Goal: Information Seeking & Learning: Check status

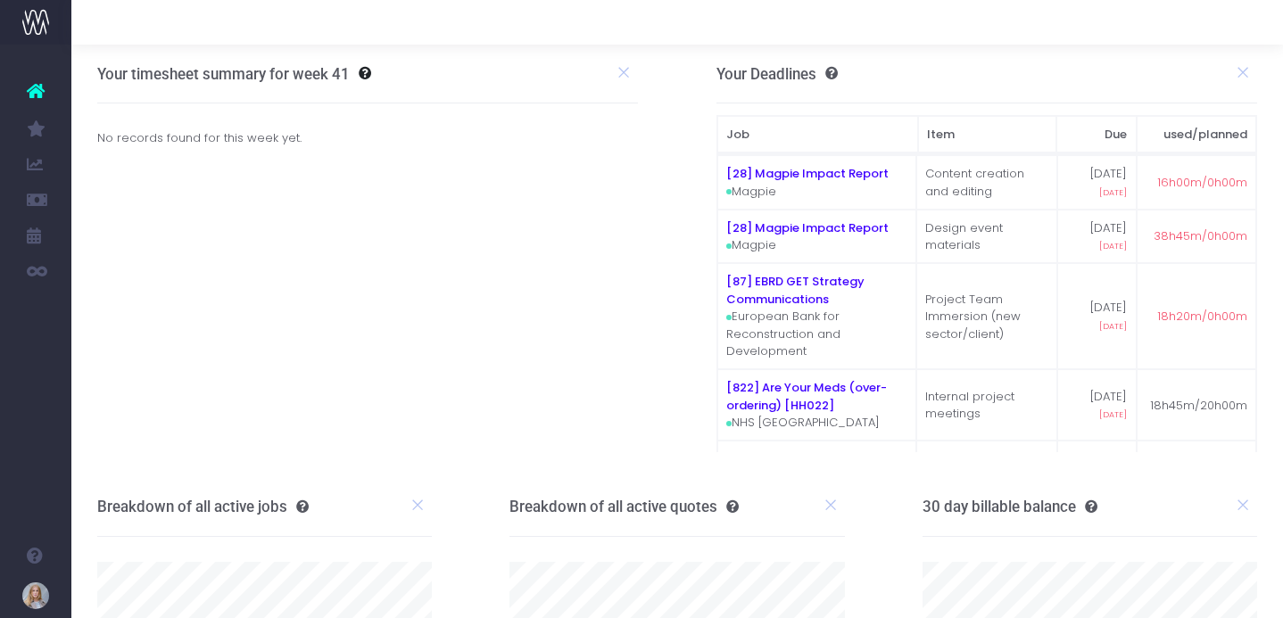
click at [145, 415] on span "Job Profit & Recovery" at bounding box center [121, 414] width 47 height 47
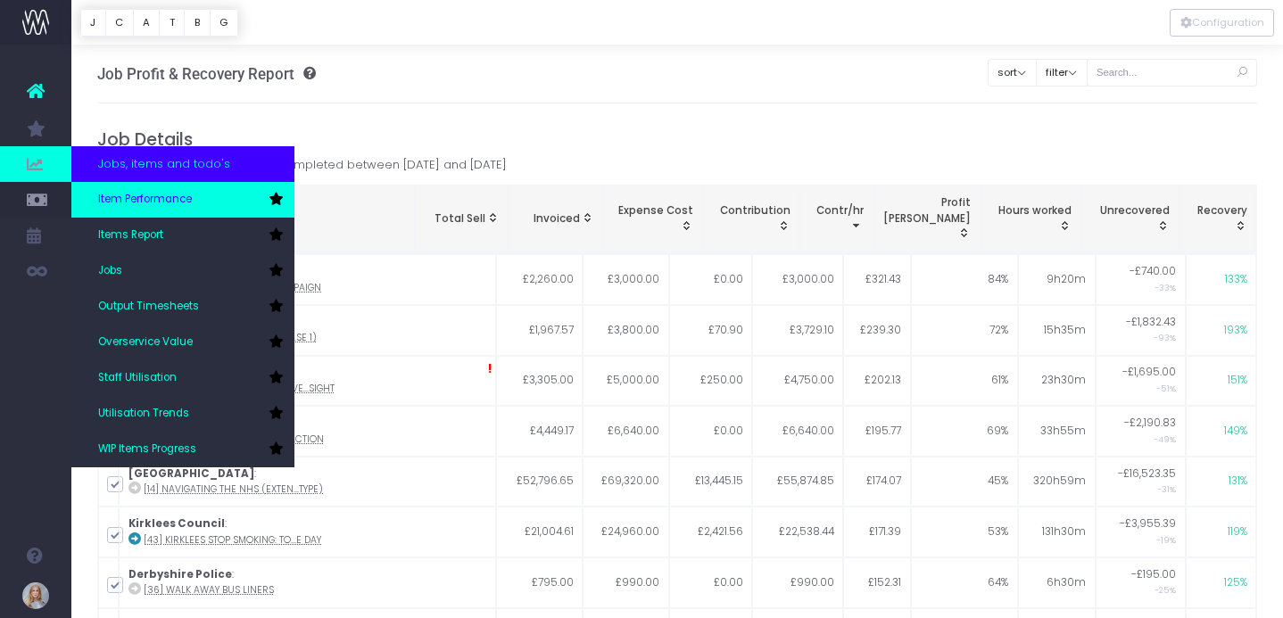
click at [133, 200] on span "Item Performance" at bounding box center [145, 200] width 94 height 16
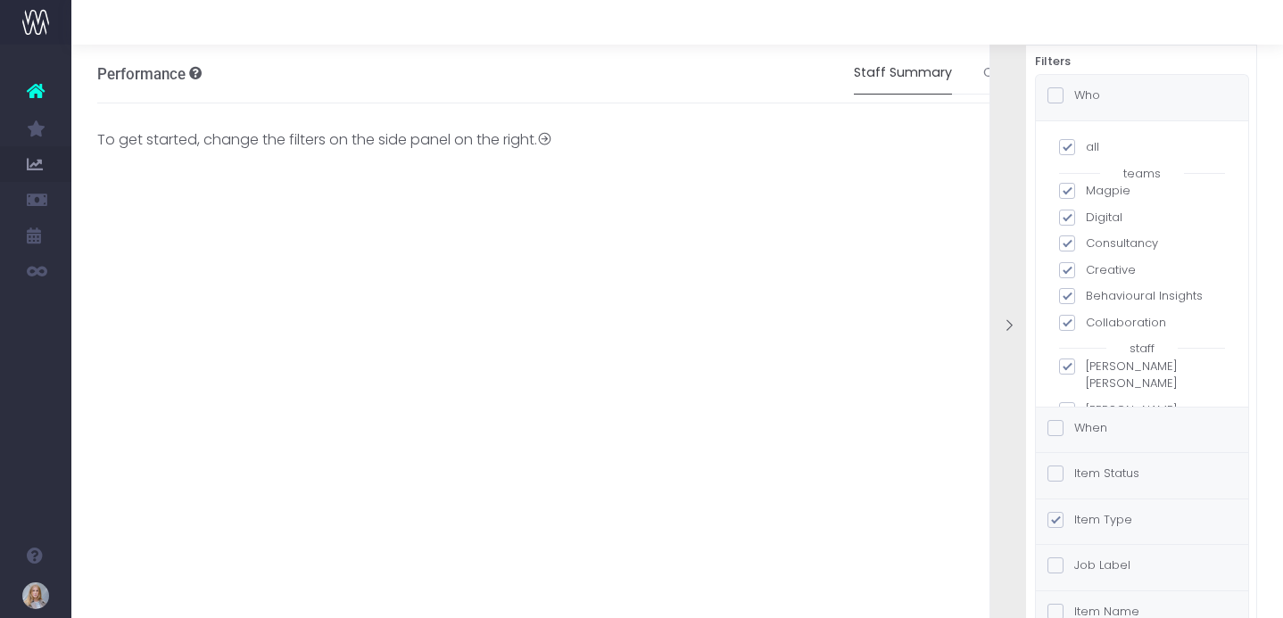
click at [1051, 568] on span at bounding box center [1055, 566] width 16 height 16
click at [1074, 568] on input "Job Label" at bounding box center [1080, 563] width 12 height 12
click at [1071, 150] on span at bounding box center [1067, 147] width 16 height 16
click at [1086, 150] on input "all" at bounding box center [1092, 144] width 12 height 12
checkbox input "false"
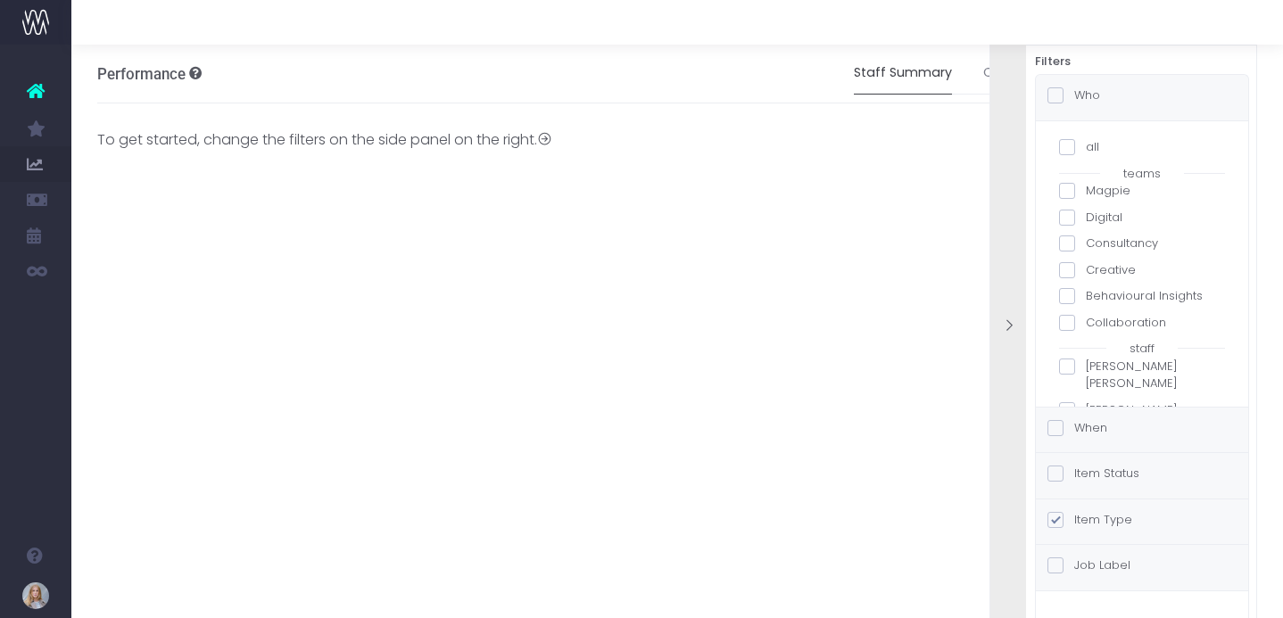
checkbox input "false"
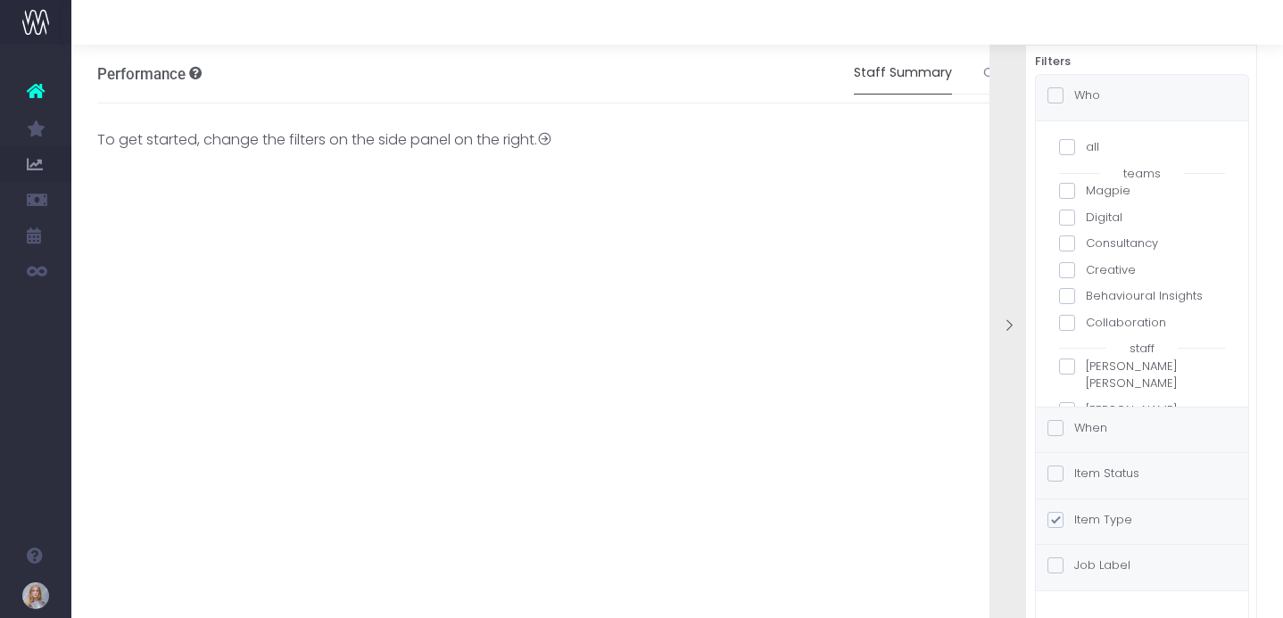
checkbox input "false"
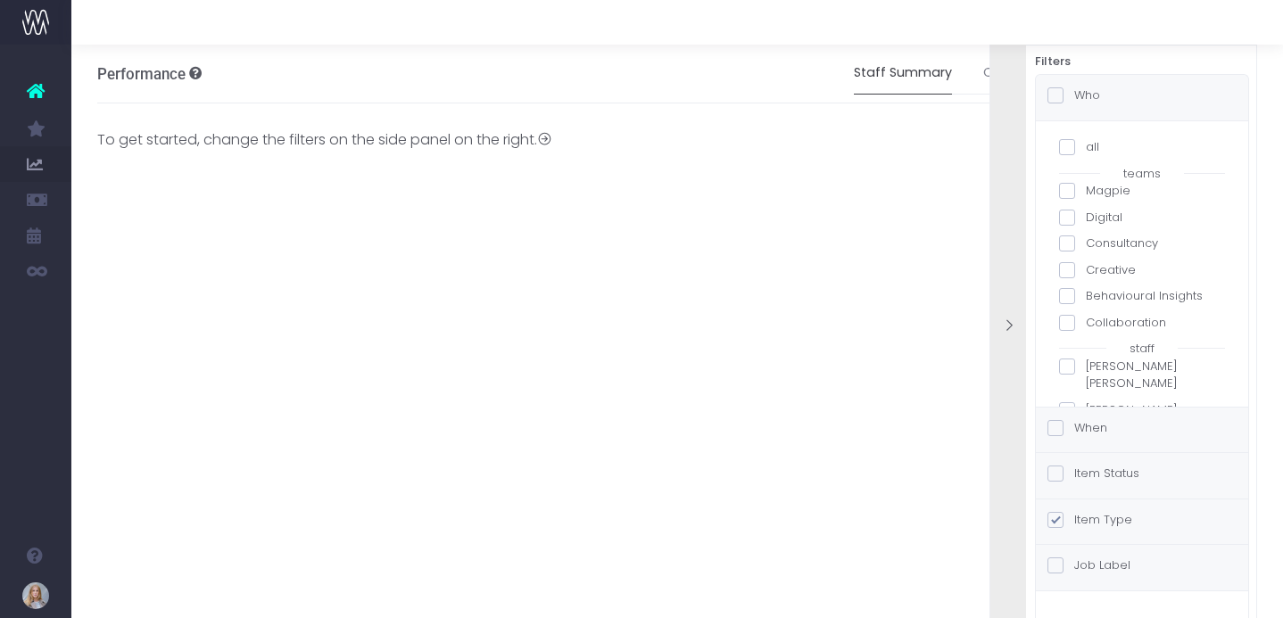
checkbox input "false"
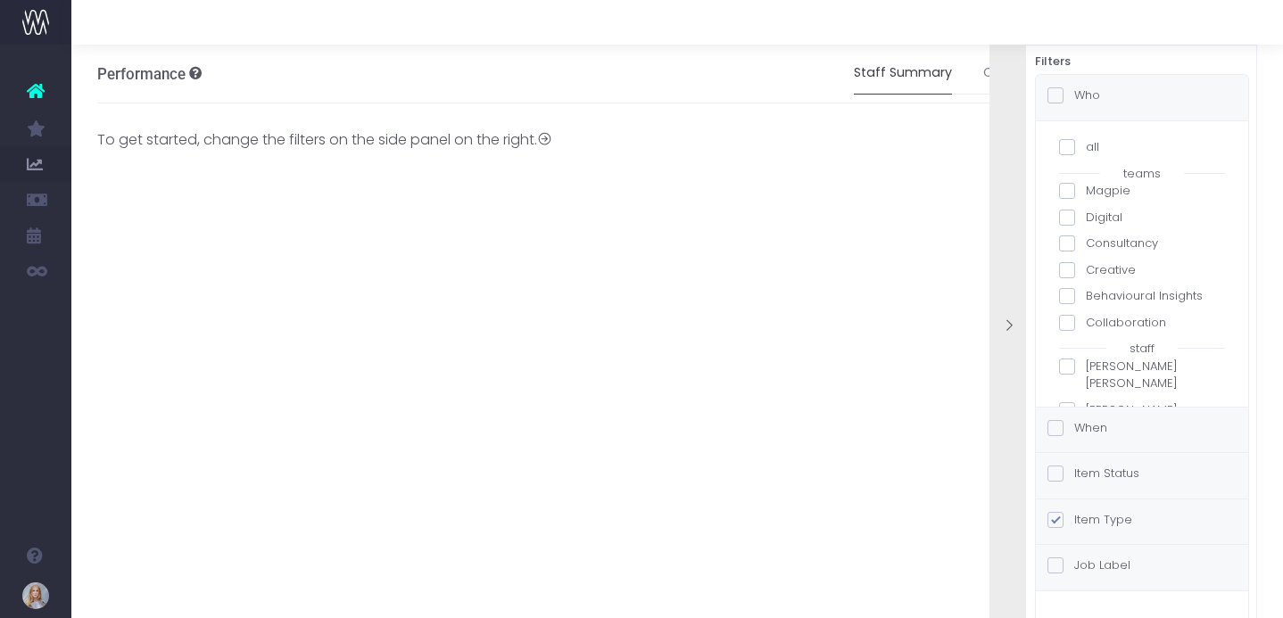
checkbox input "false"
click at [1071, 151] on span at bounding box center [1067, 147] width 16 height 16
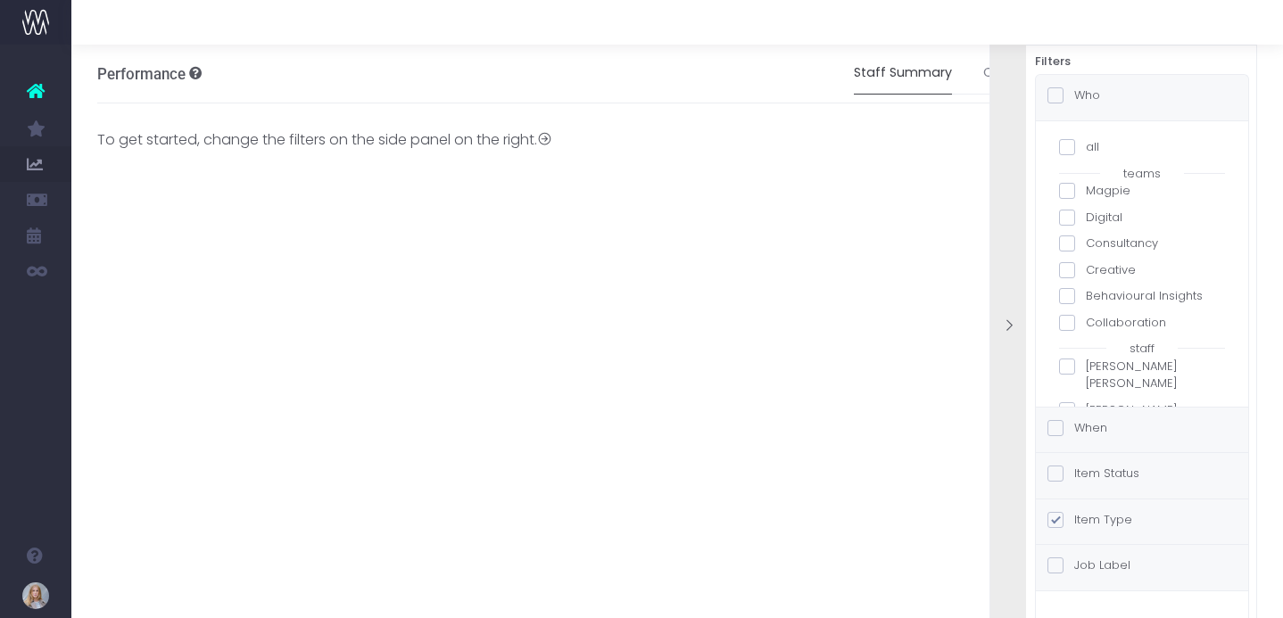
click at [1086, 150] on input "all" at bounding box center [1092, 144] width 12 height 12
checkbox input "true"
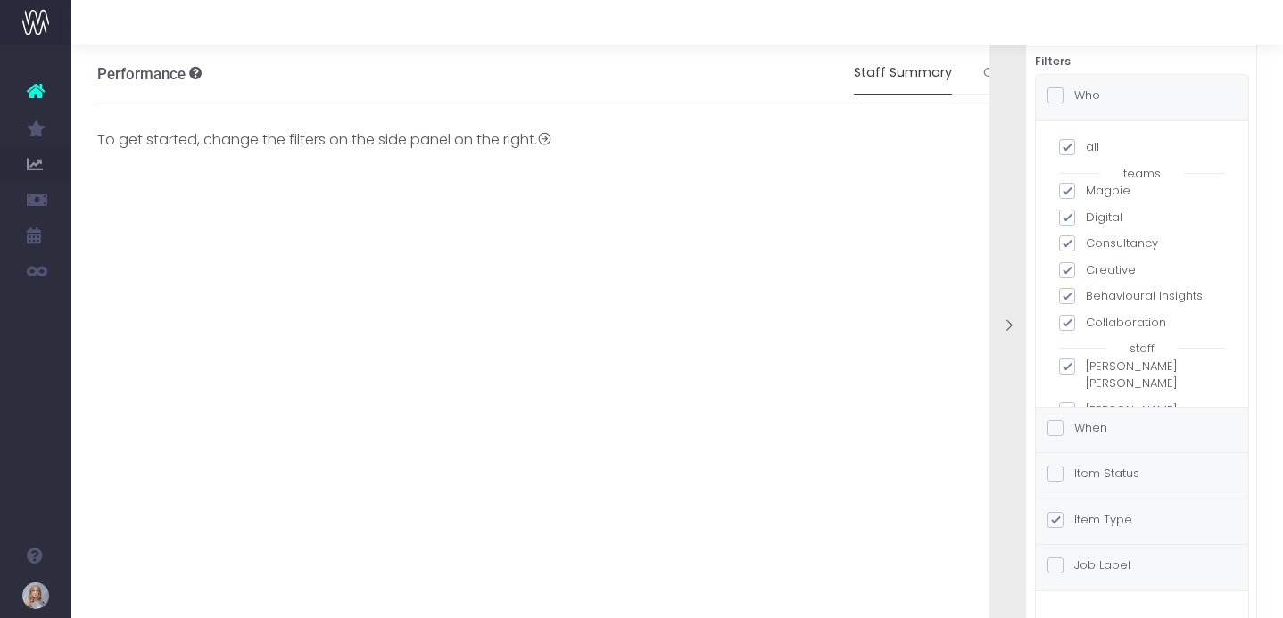
checkbox input "true"
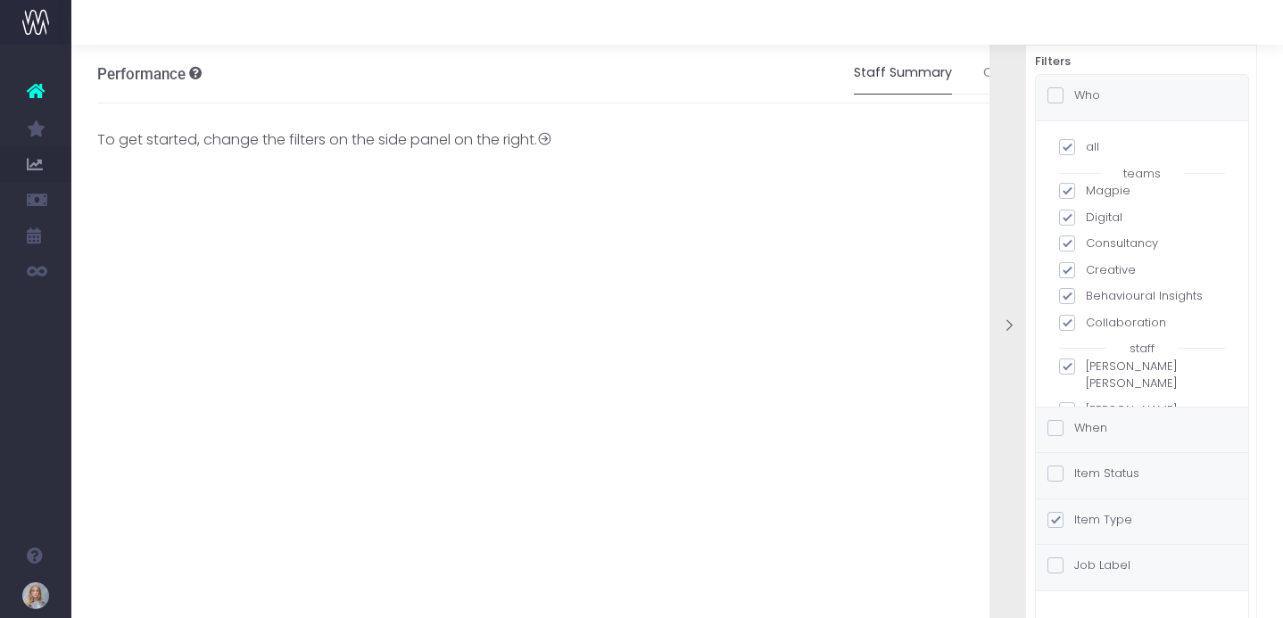
checkbox input "true"
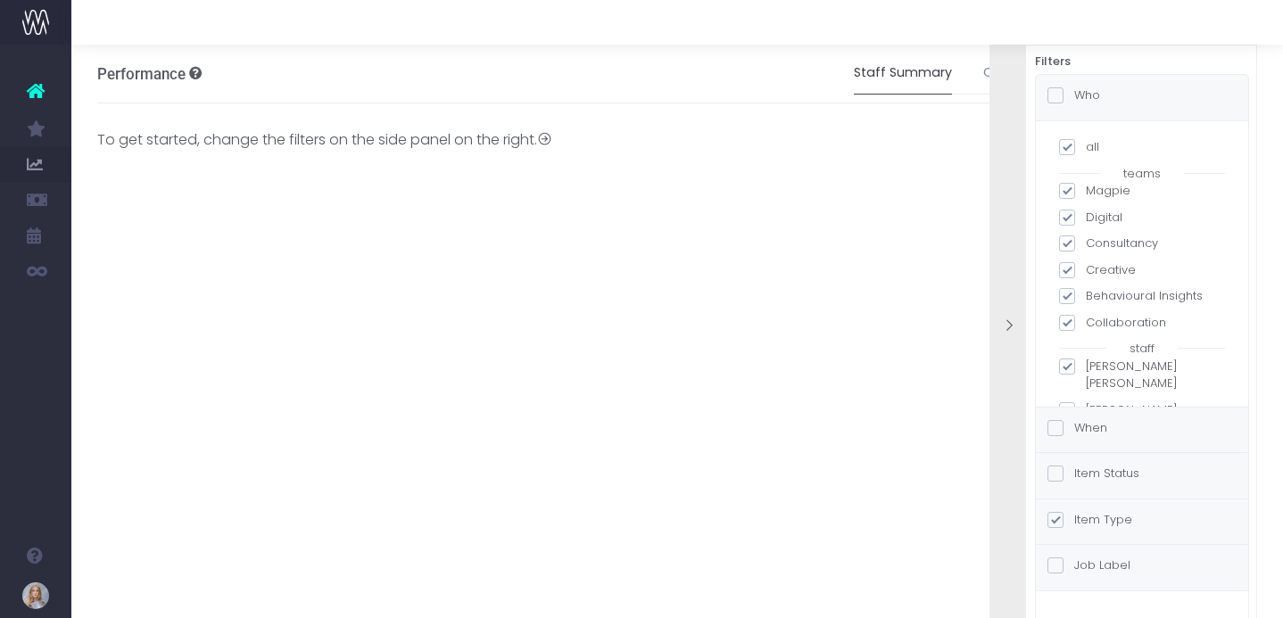
checkbox input "true"
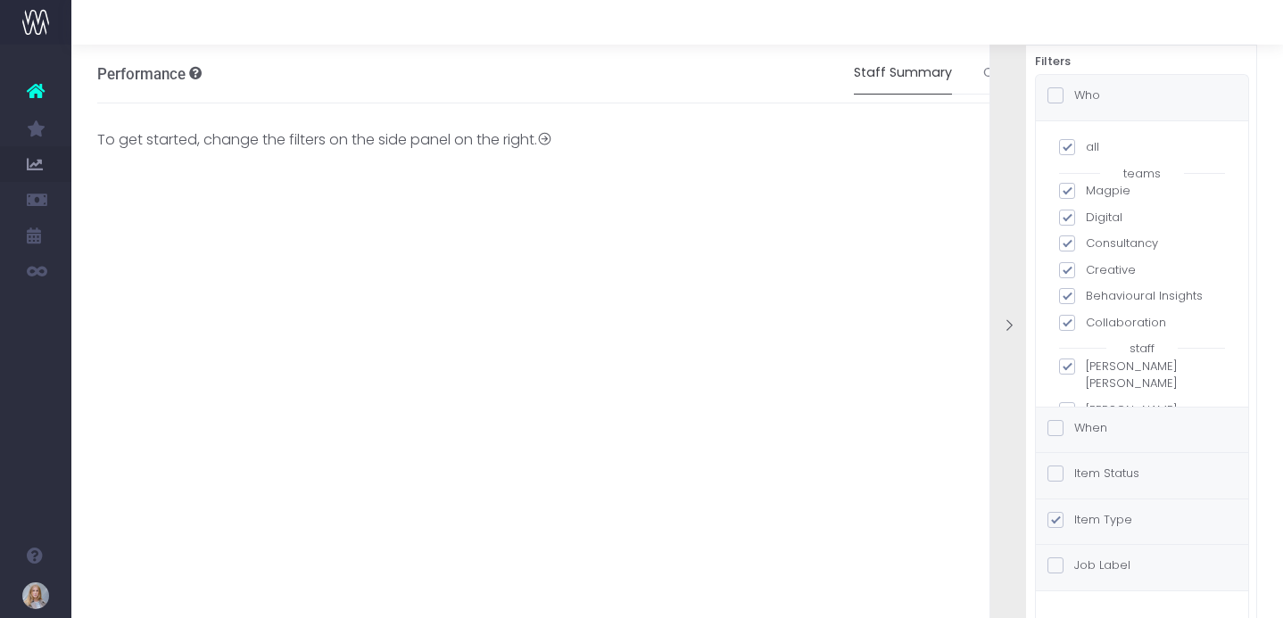
checkbox input "true"
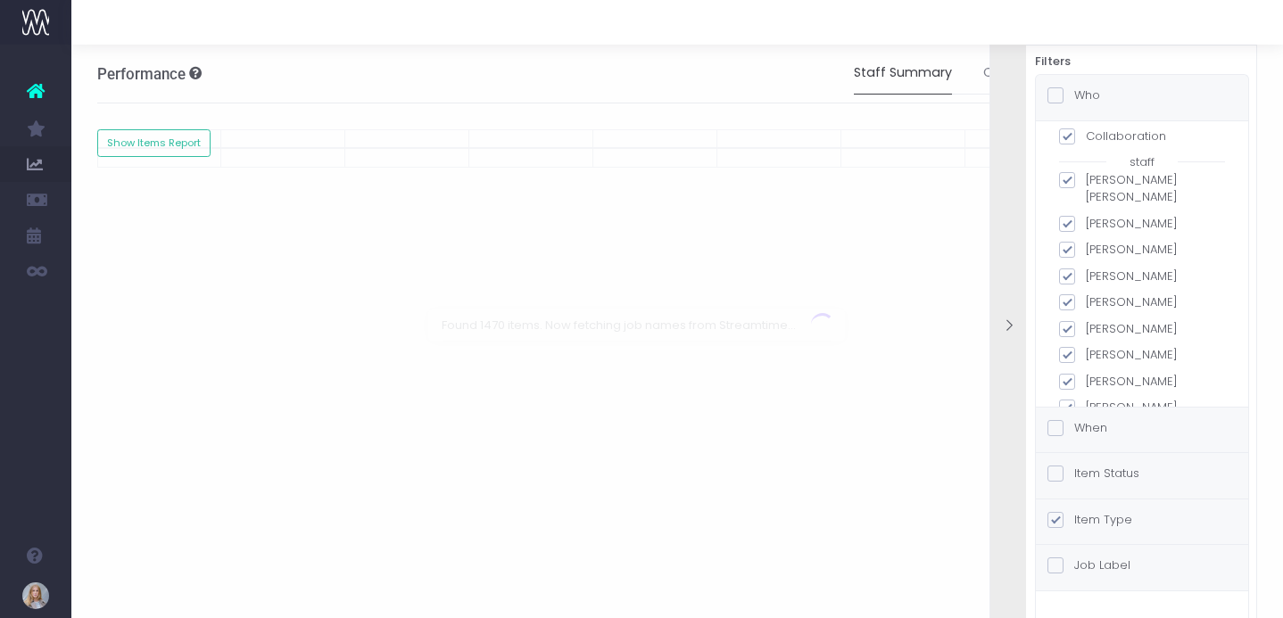
scroll to position [306, 0]
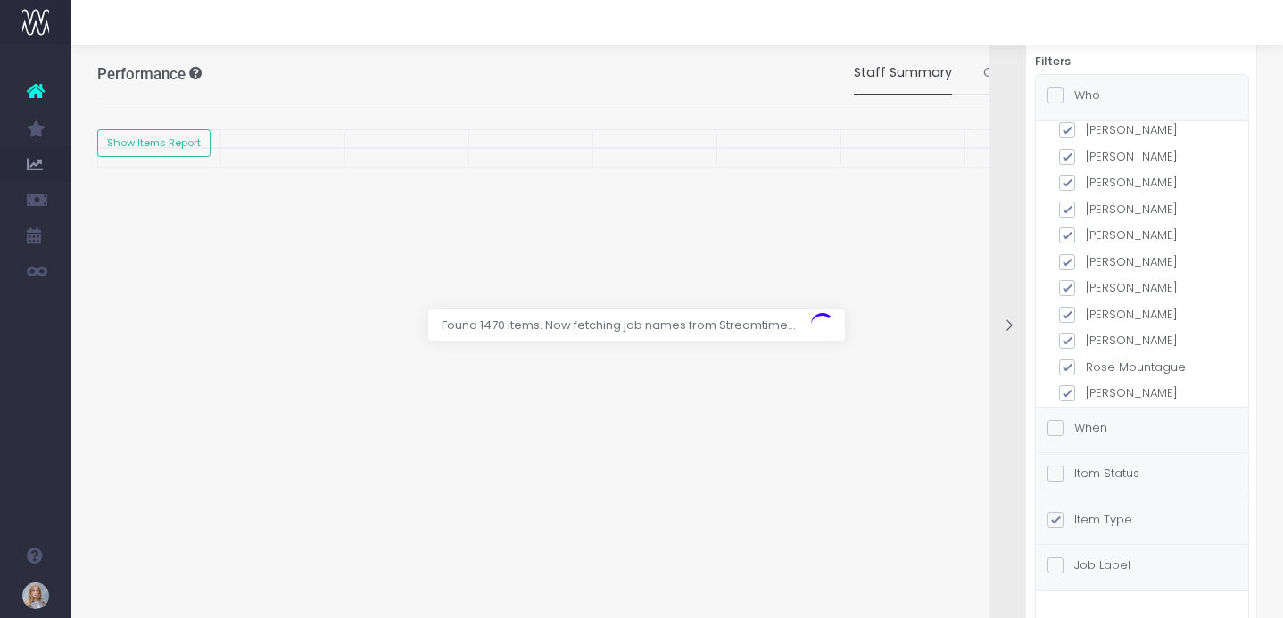
click at [1062, 95] on span at bounding box center [1055, 95] width 16 height 16
click at [1074, 95] on input "Who" at bounding box center [1080, 93] width 12 height 12
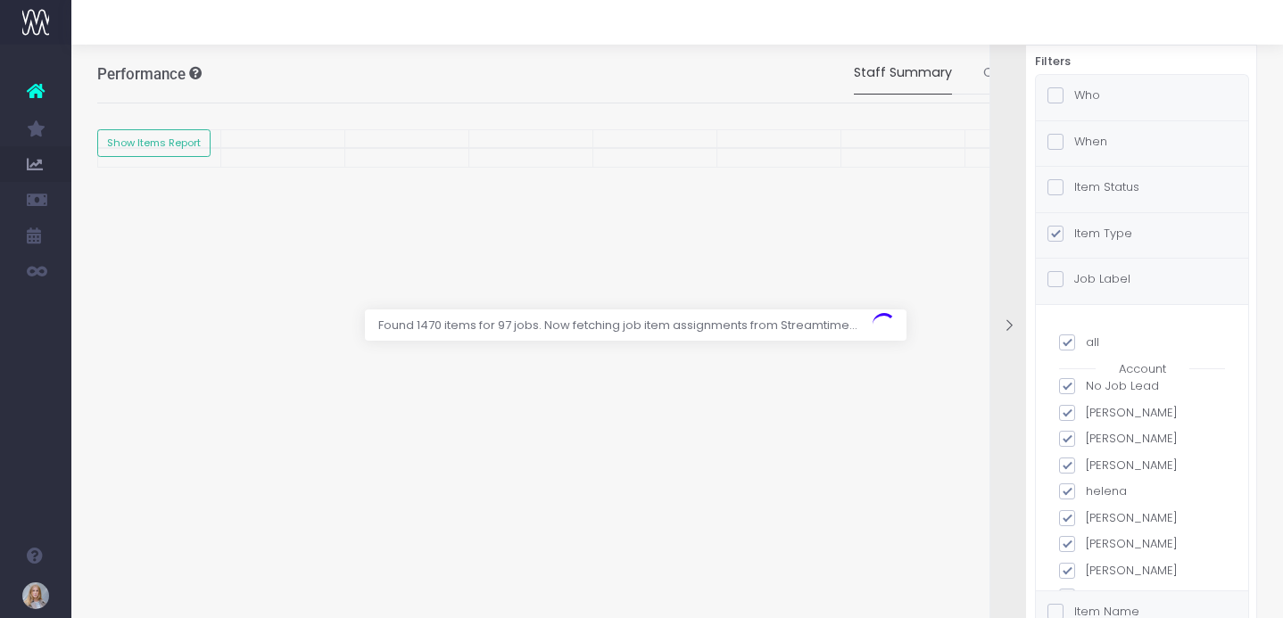
click at [1070, 570] on span at bounding box center [1067, 571] width 16 height 16
click at [1086, 570] on input "[PERSON_NAME]" at bounding box center [1092, 568] width 12 height 12
checkbox input "false"
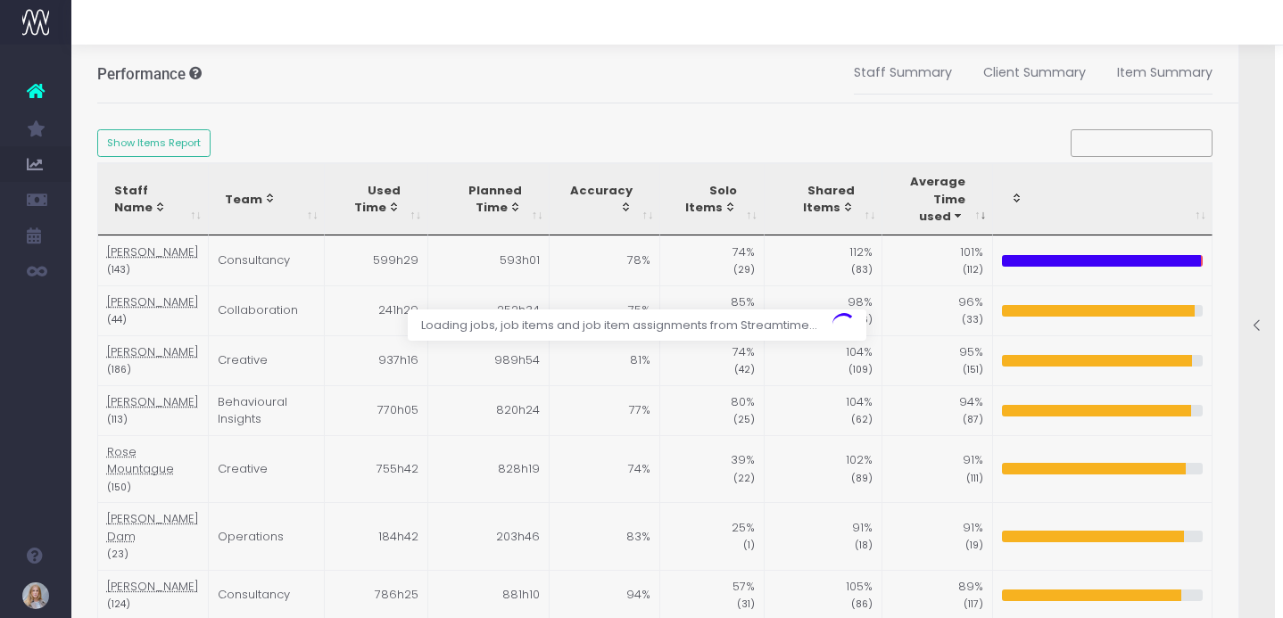
checkbox input "true"
checkbox input "false"
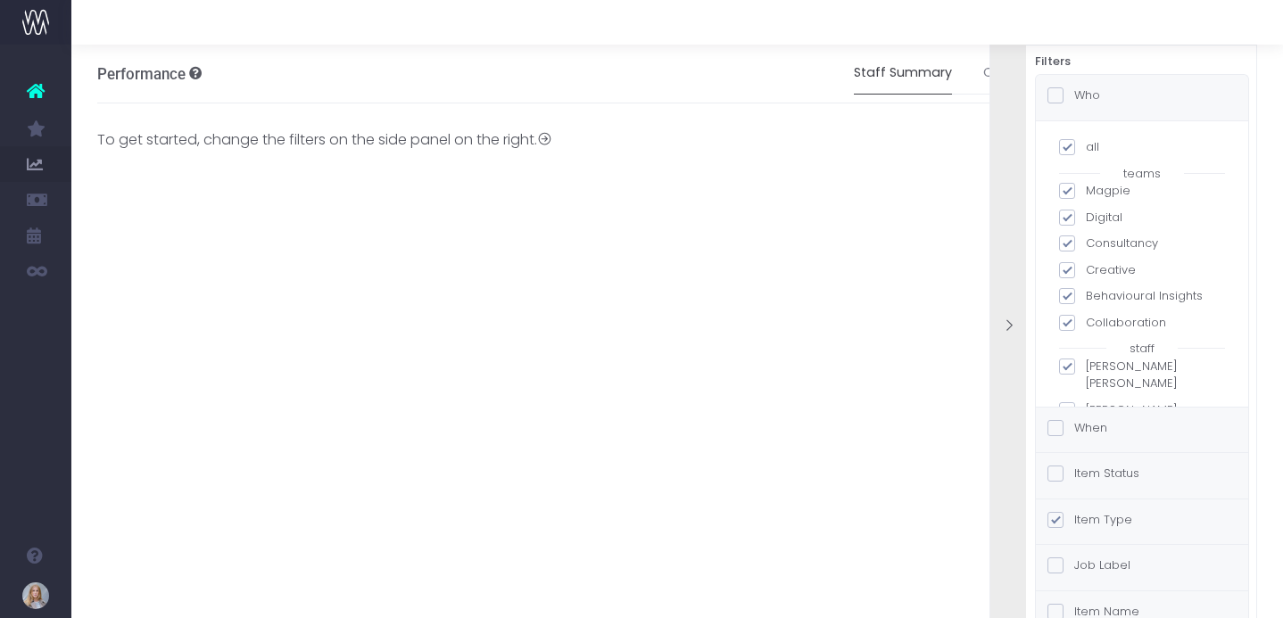
click at [1097, 99] on label "Who" at bounding box center [1073, 96] width 53 height 18
click at [1086, 98] on input "Who" at bounding box center [1080, 93] width 12 height 12
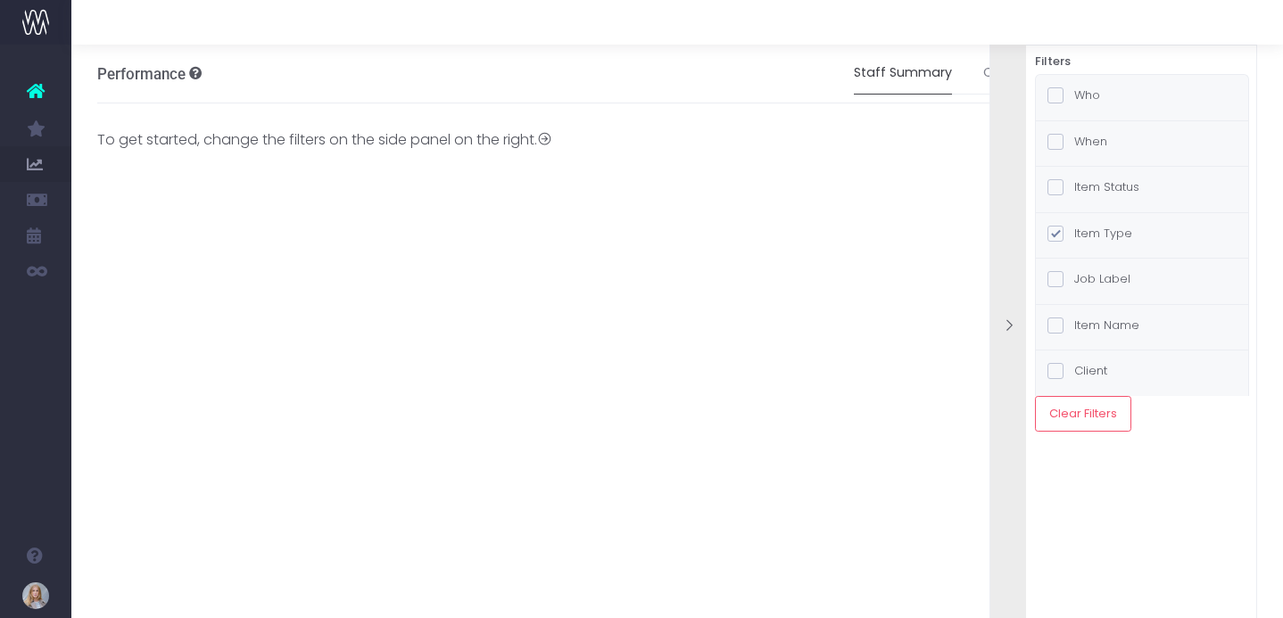
click at [1132, 288] on div "Job Label" at bounding box center [1142, 281] width 212 height 45
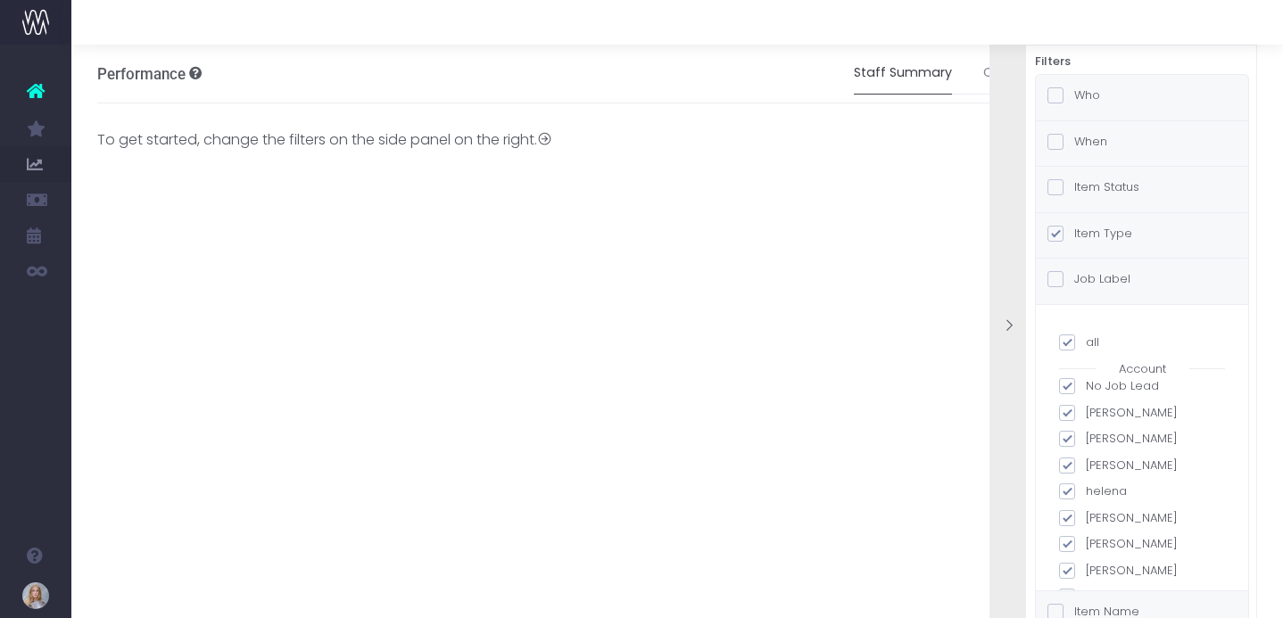
click at [1101, 543] on label "[PERSON_NAME]" at bounding box center [1142, 544] width 166 height 18
click at [1097, 543] on input "[PERSON_NAME]" at bounding box center [1092, 541] width 12 height 12
checkbox input "false"
checkbox input "true"
checkbox input "false"
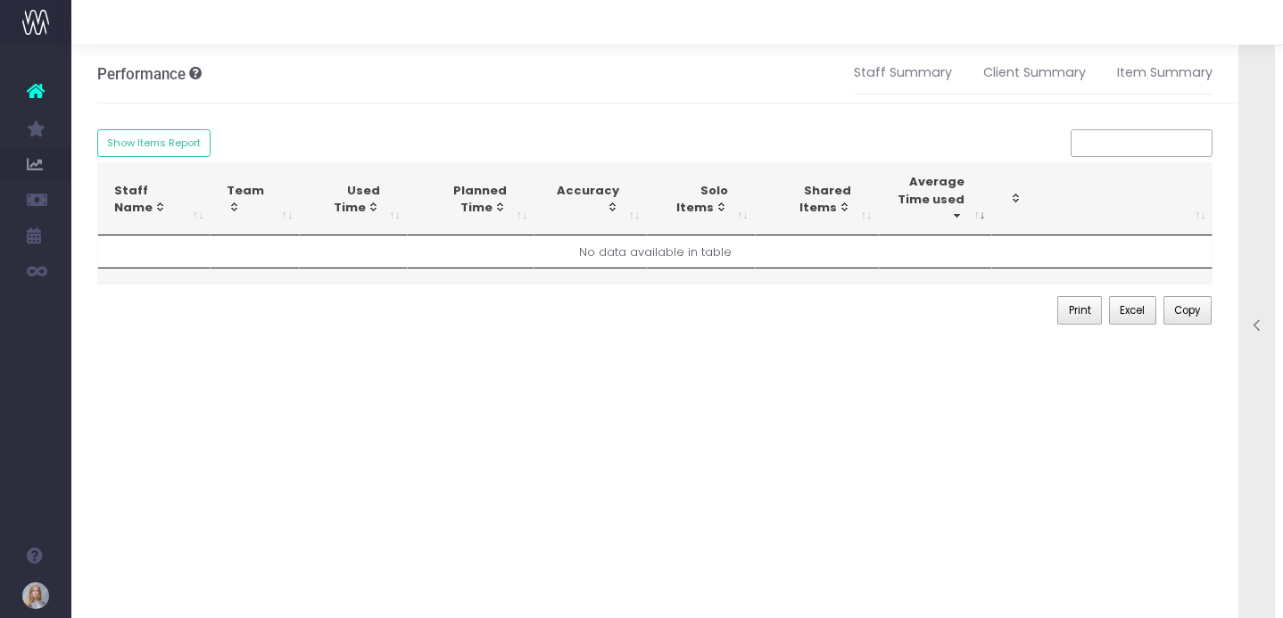
click at [1252, 332] on icon at bounding box center [1257, 325] width 15 height 15
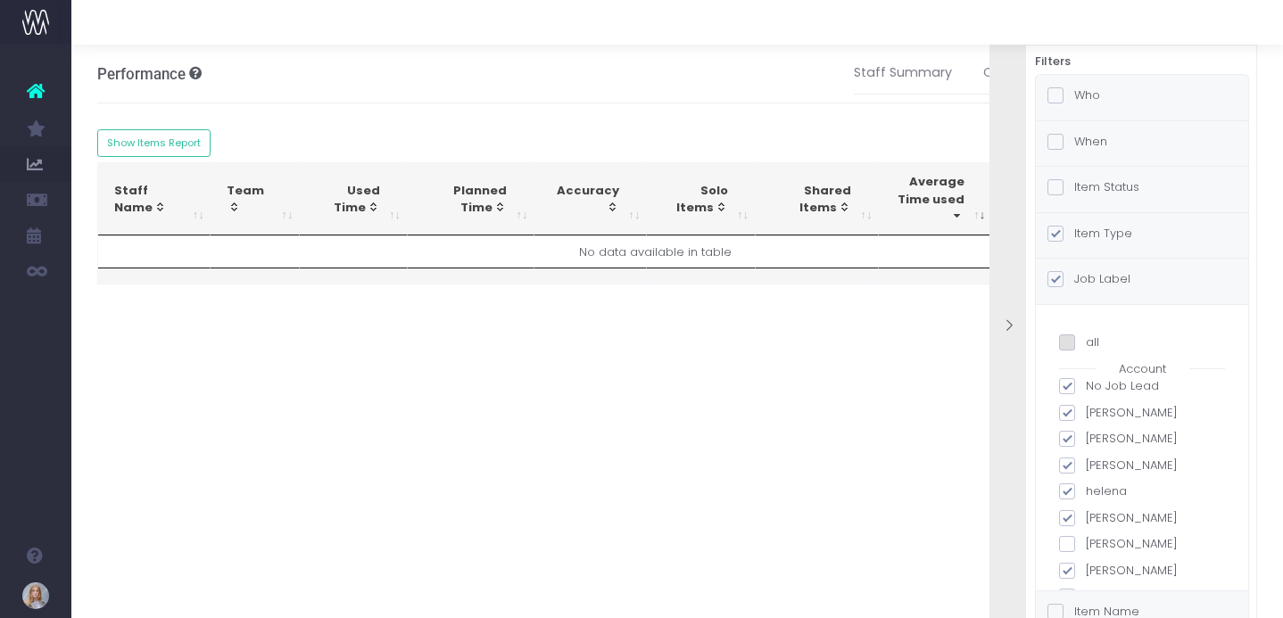
click at [1068, 386] on span at bounding box center [1067, 386] width 16 height 16
click at [1086, 386] on input "No Job Lead" at bounding box center [1092, 383] width 12 height 12
checkbox input "false"
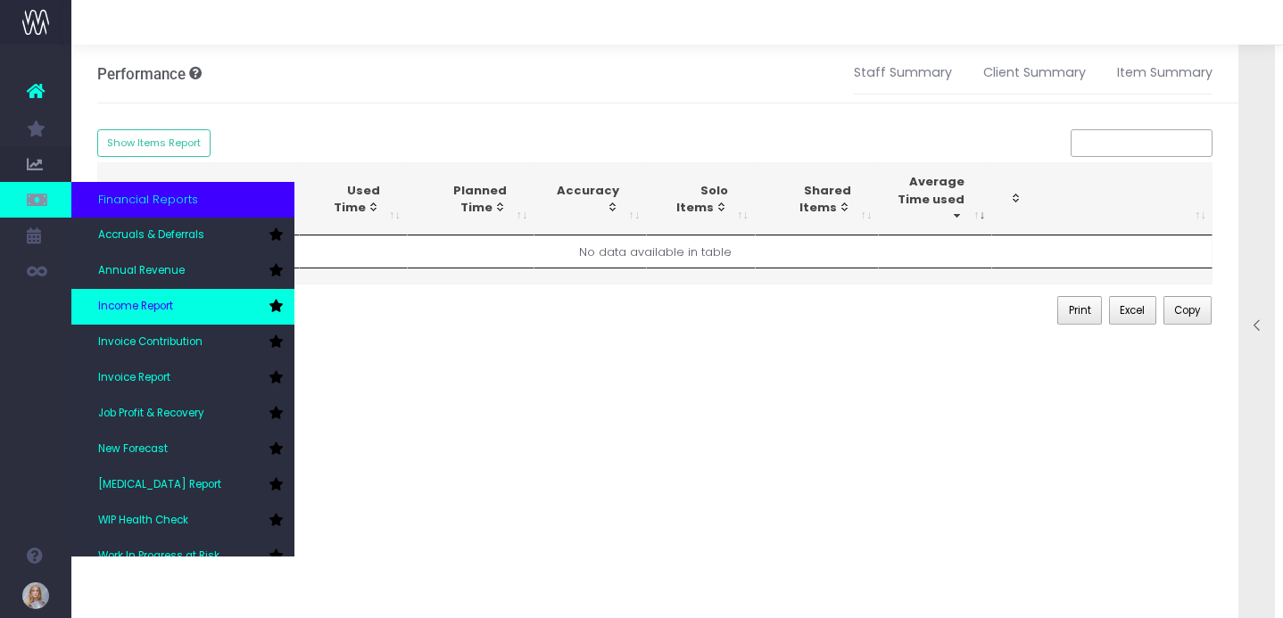
scroll to position [18, 0]
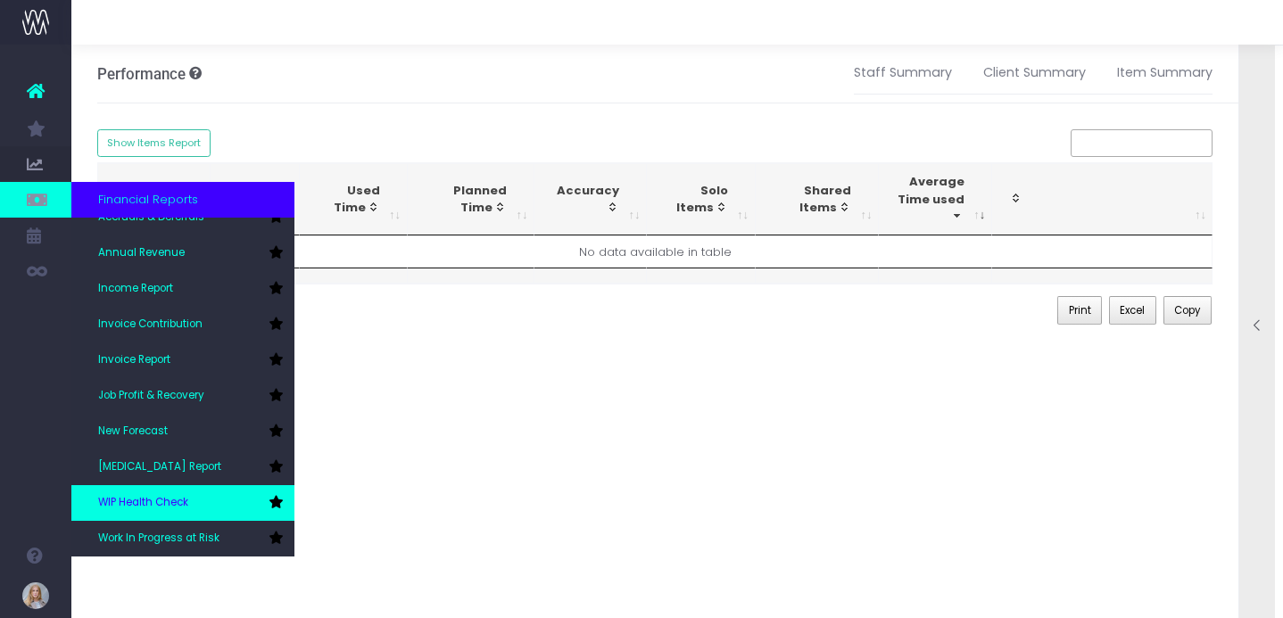
click at [194, 492] on link "WIP Health Check" at bounding box center [182, 503] width 223 height 36
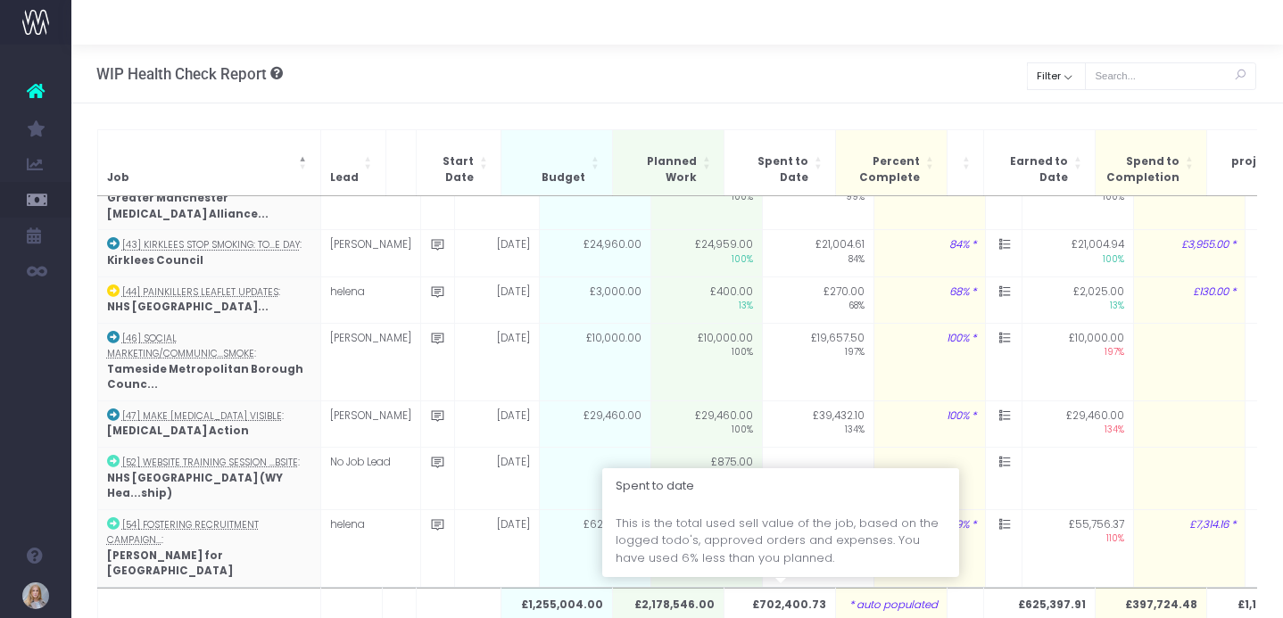
scroll to position [631, 0]
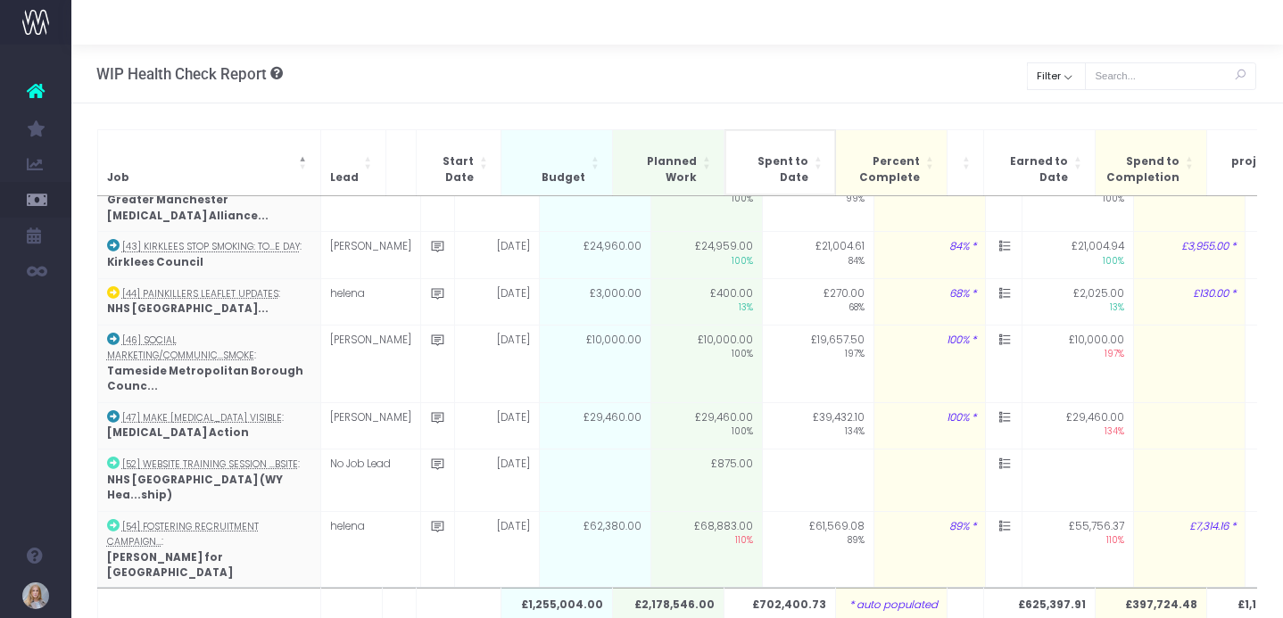
click at [816, 161] on span "Spent to Date: Activate to sort: Activate to sort" at bounding box center [819, 162] width 11 height 65
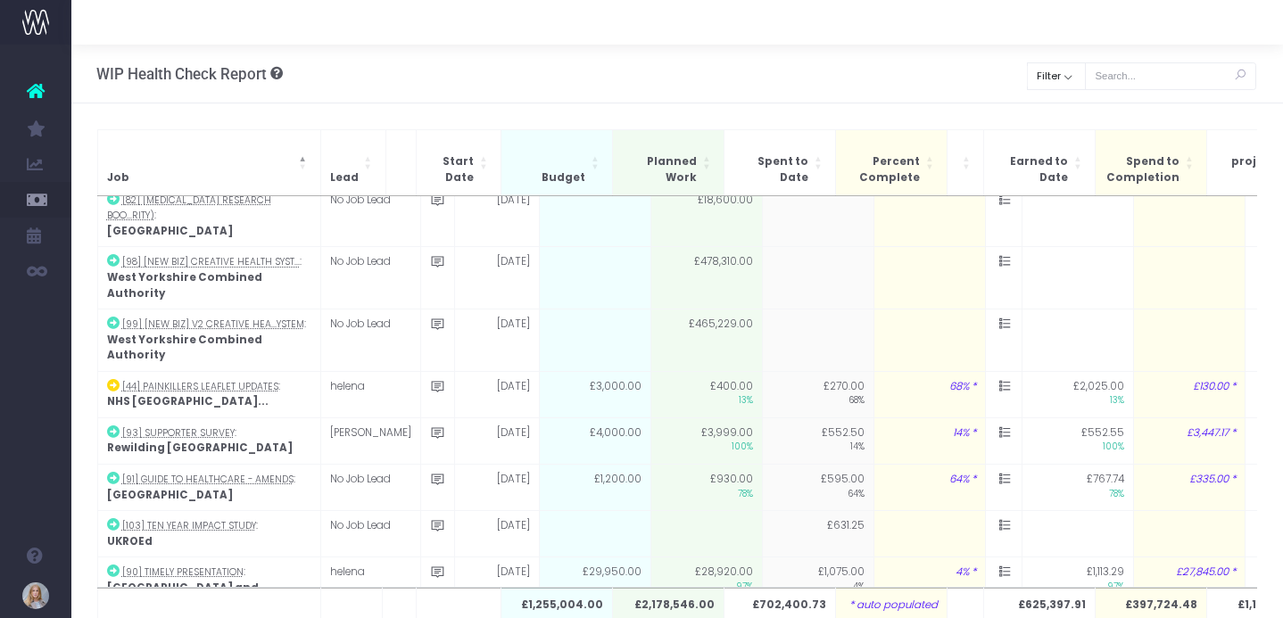
scroll to position [0, 0]
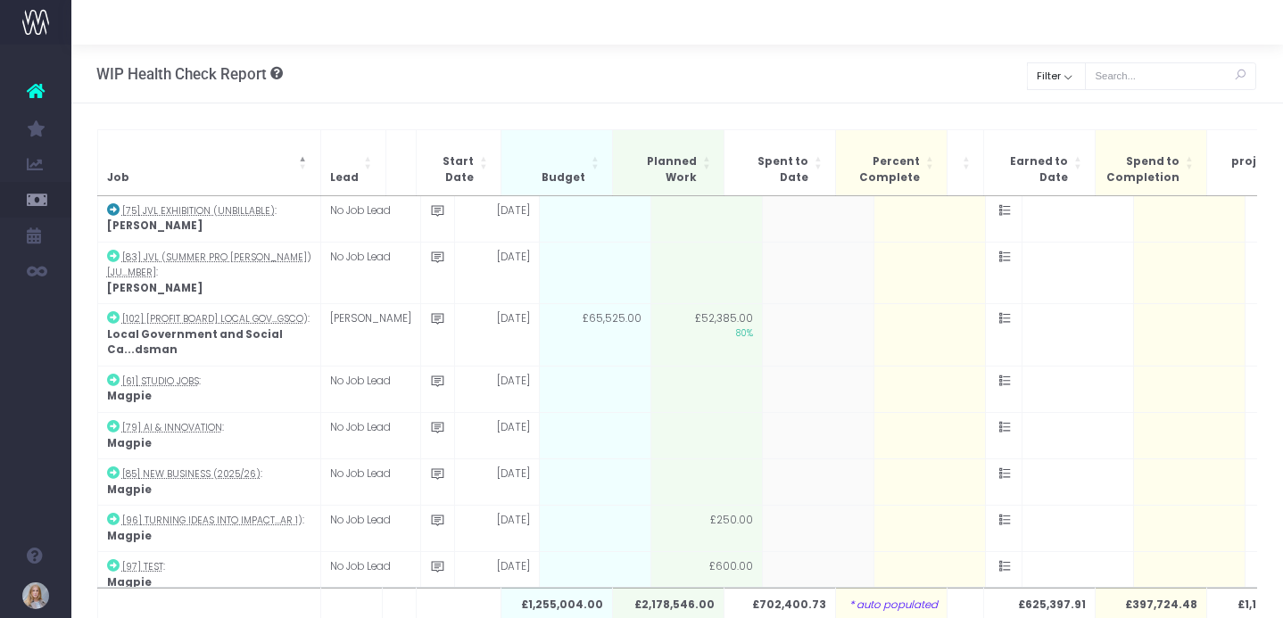
click at [816, 161] on span "Spent to Date: Activate to sort: Activate to sort" at bounding box center [819, 162] width 11 height 65
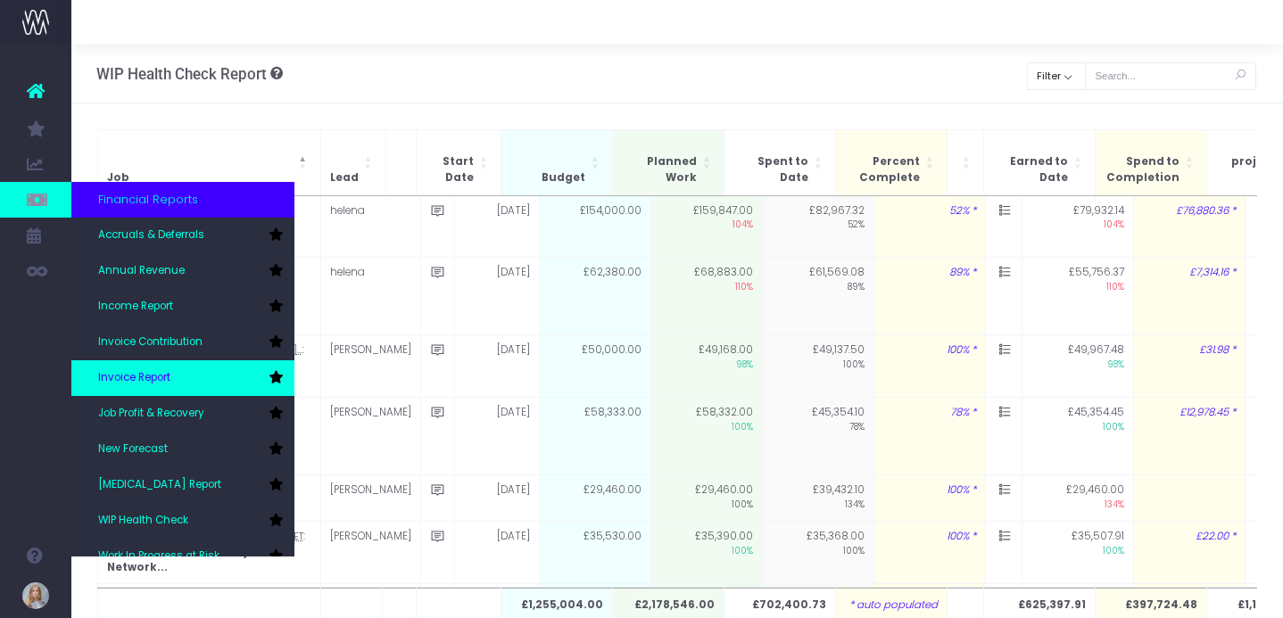
scroll to position [18, 0]
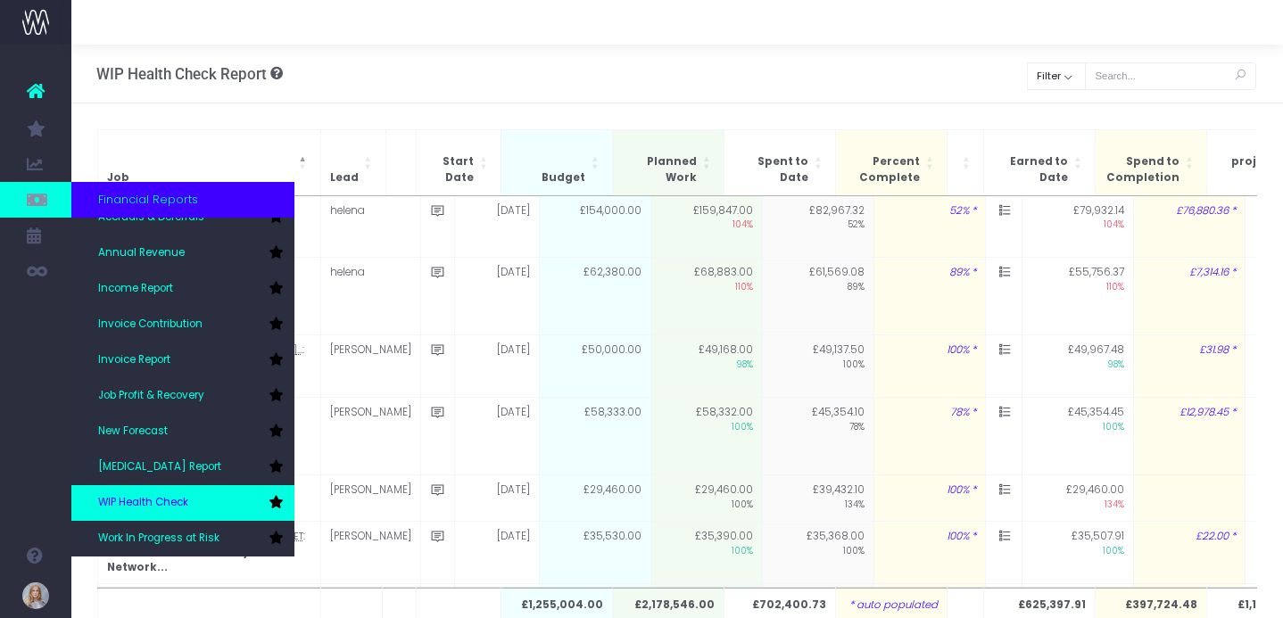
click at [157, 496] on span "WIP Health Check" at bounding box center [143, 503] width 90 height 16
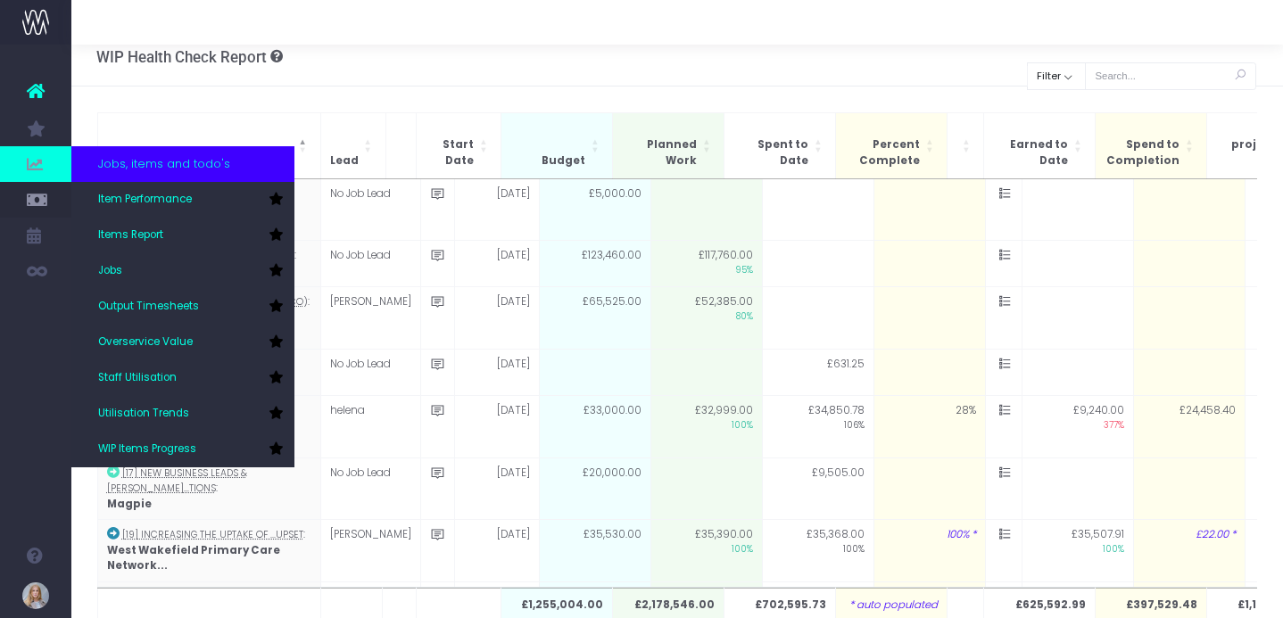
scroll to position [2, 0]
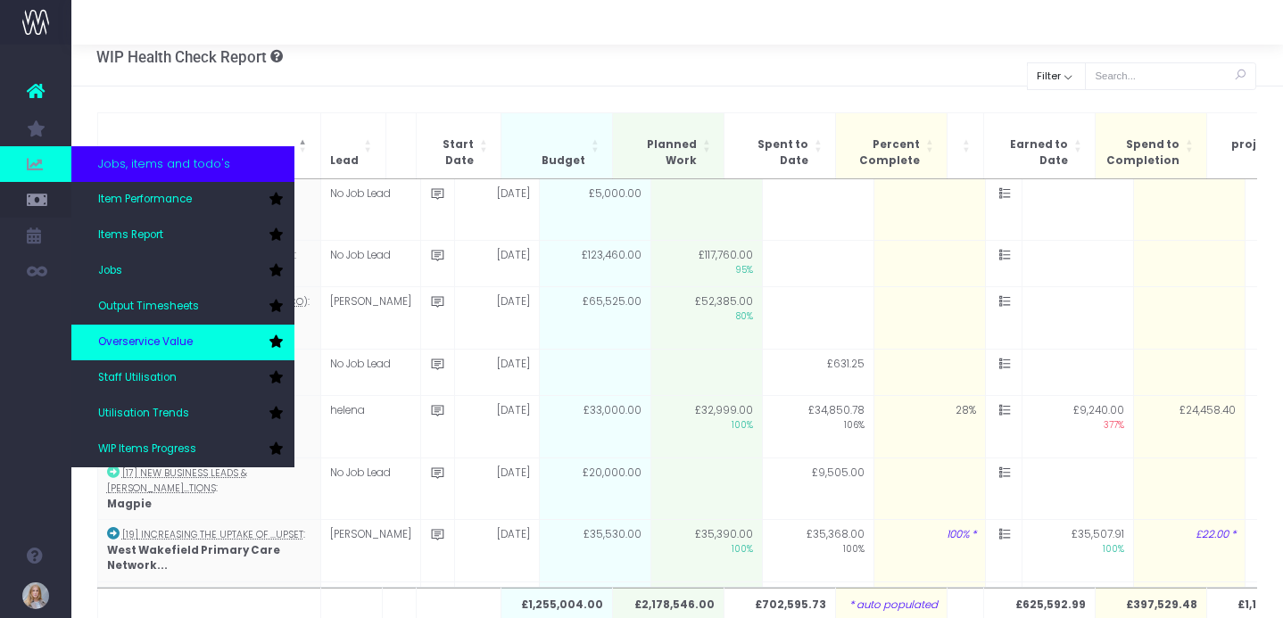
click at [181, 336] on span "Overservice Value" at bounding box center [145, 343] width 95 height 16
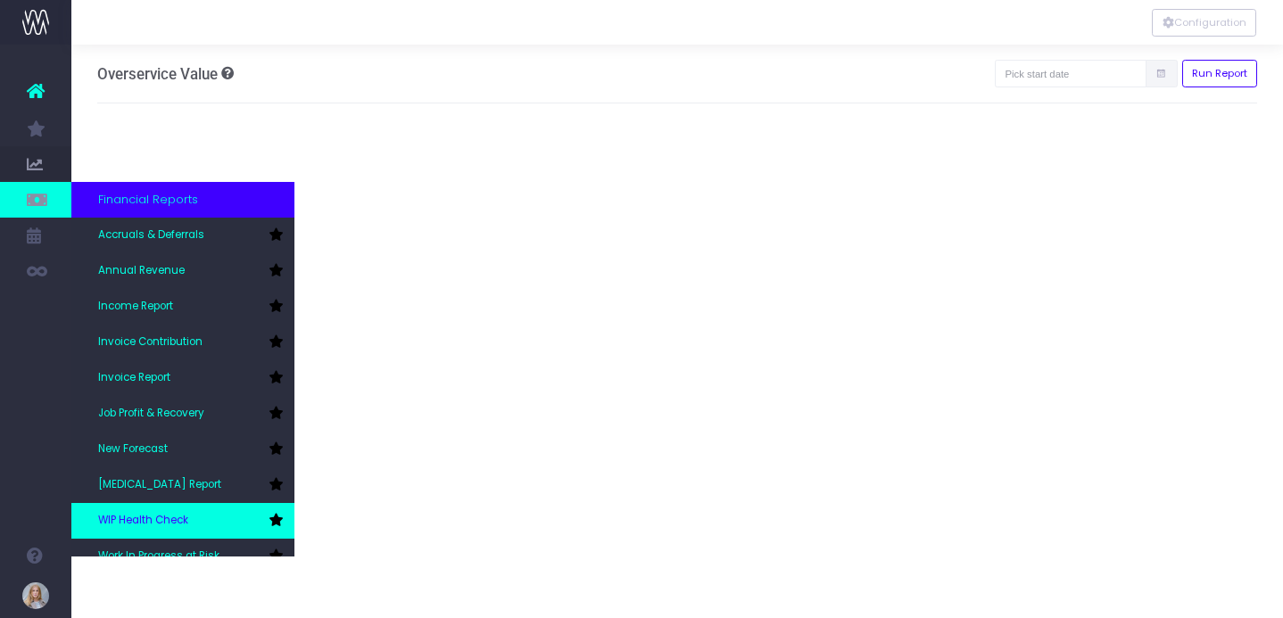
scroll to position [18, 0]
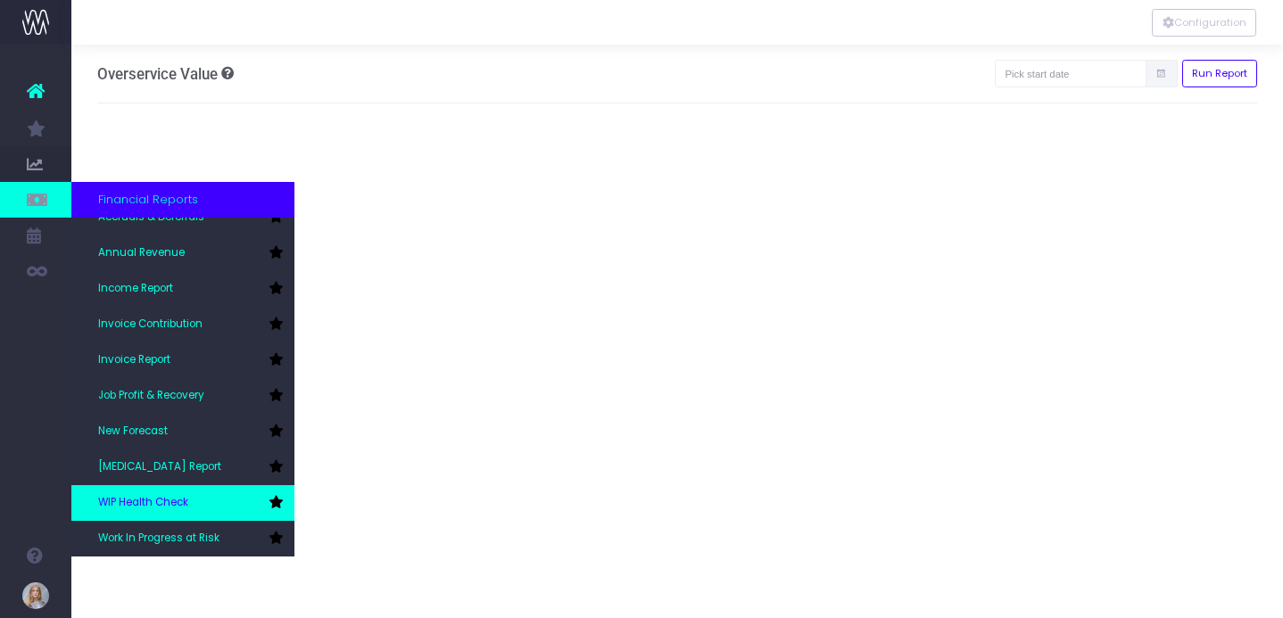
click at [221, 503] on link "WIP Health Check" at bounding box center [182, 503] width 223 height 36
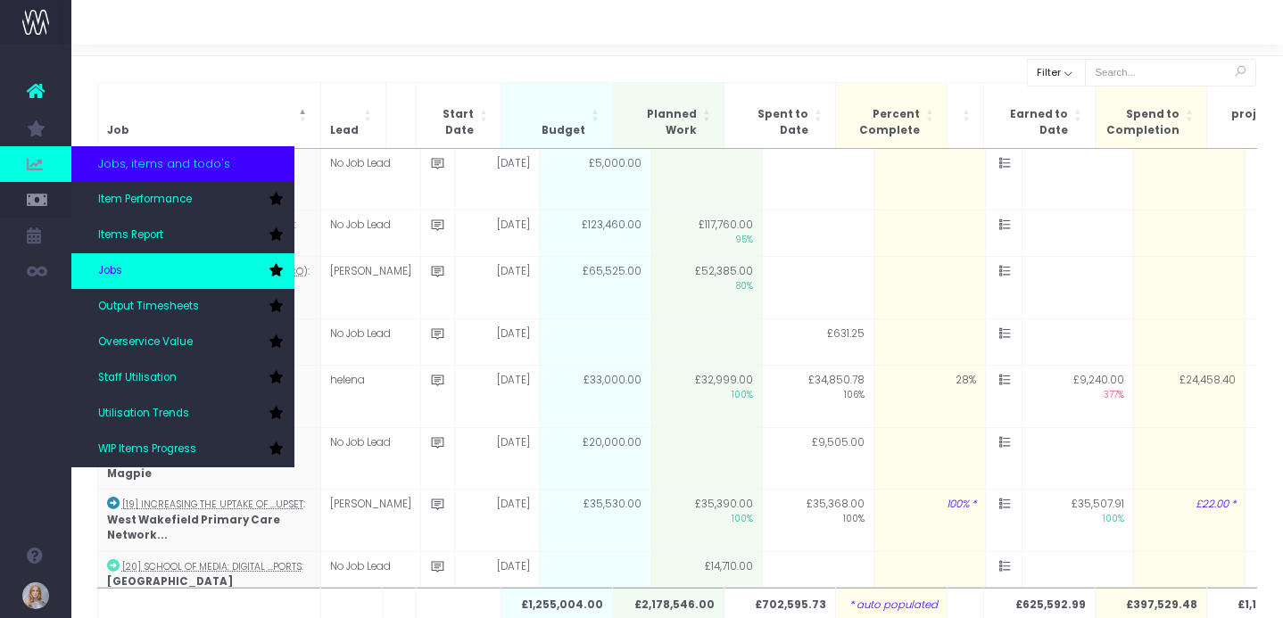
scroll to position [112, 0]
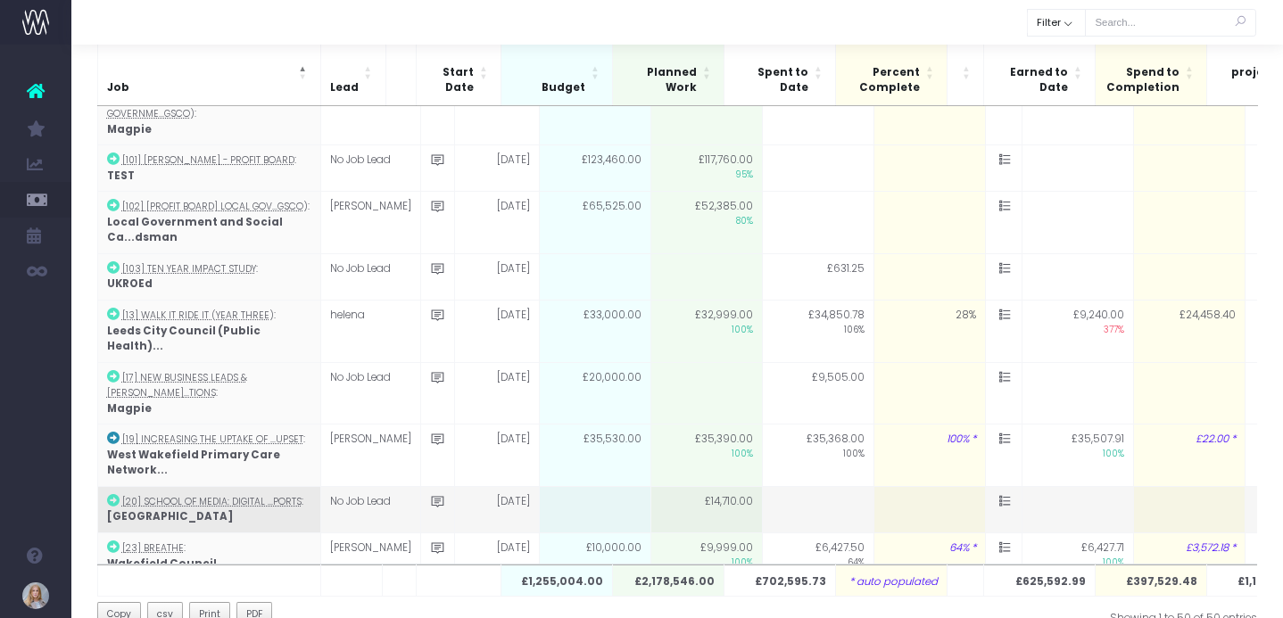
click at [143, 442] on span "WIP Items Progress" at bounding box center [120, 449] width 45 height 47
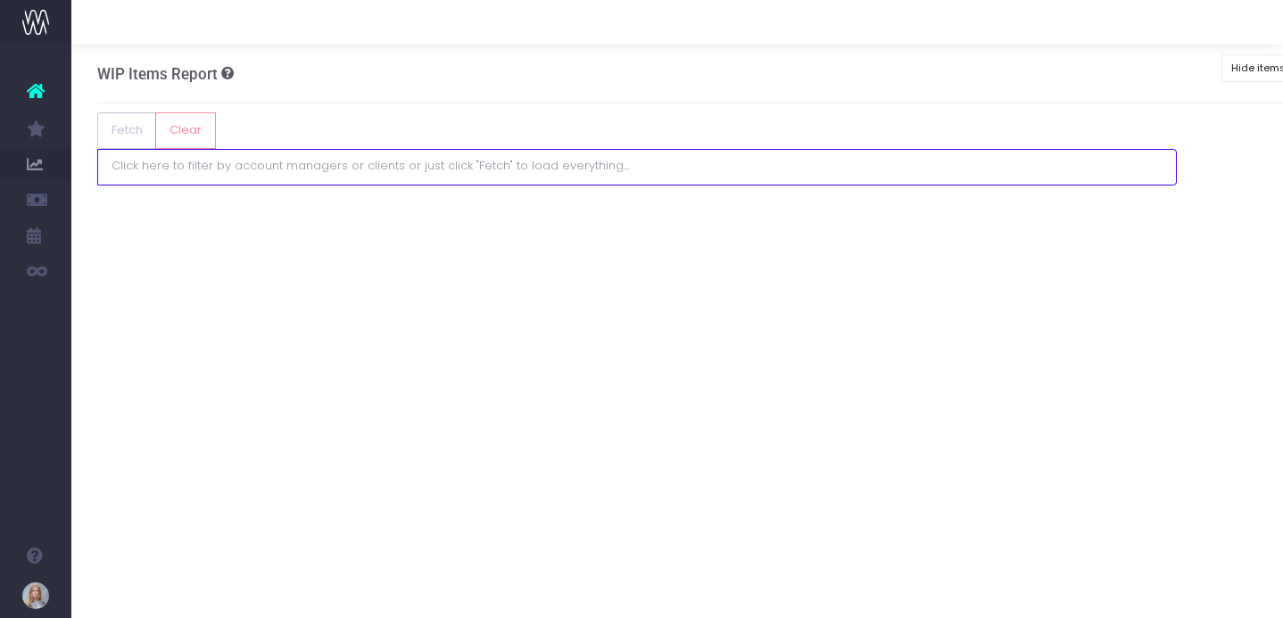
click at [276, 159] on input "search" at bounding box center [638, 166] width 1052 height 14
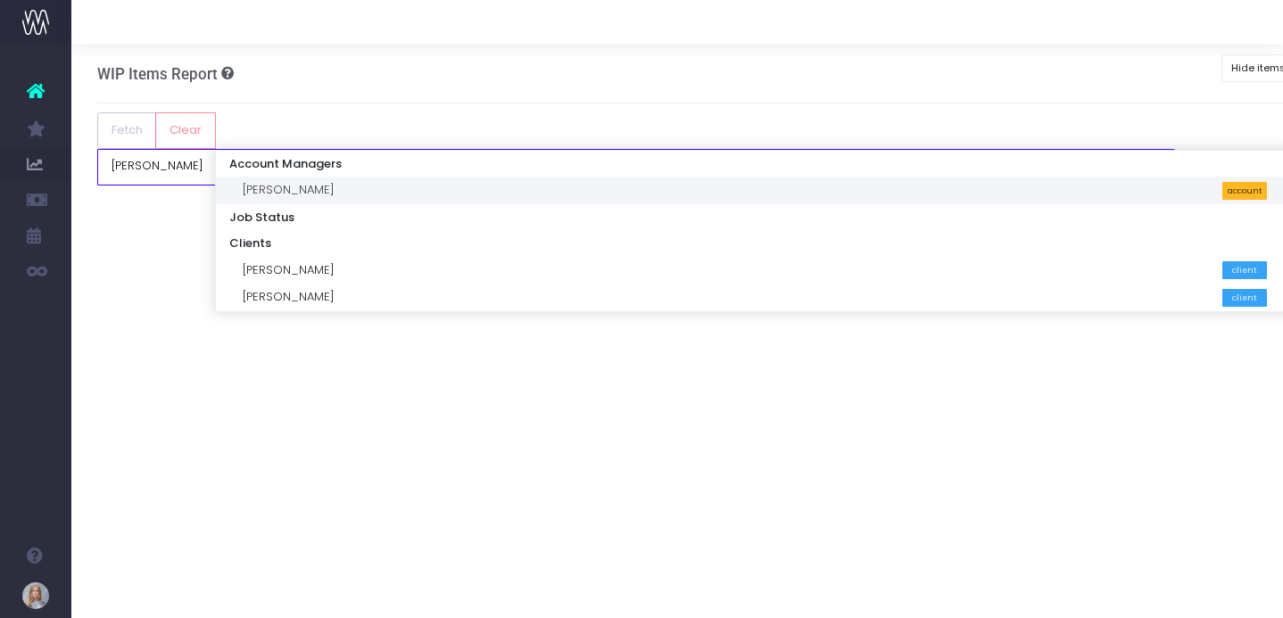
type input "[PERSON_NAME]"
click at [290, 190] on div "[PERSON_NAME] account" at bounding box center [755, 190] width 1025 height 18
select select "[PERSON_NAME]"
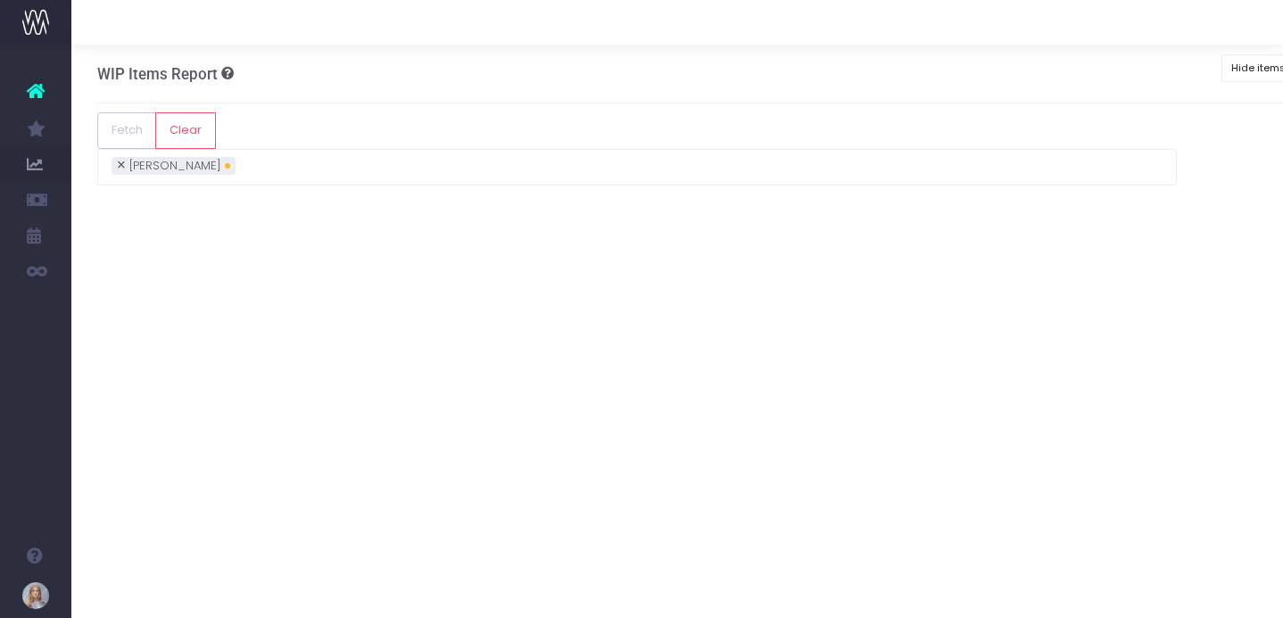
click at [332, 449] on div "WIP Items Report Keep an eye on the status of your work in progress jobs Clear …" at bounding box center [695, 292] width 1249 height 494
click at [126, 164] on span "×" at bounding box center [121, 164] width 9 height 0
select select
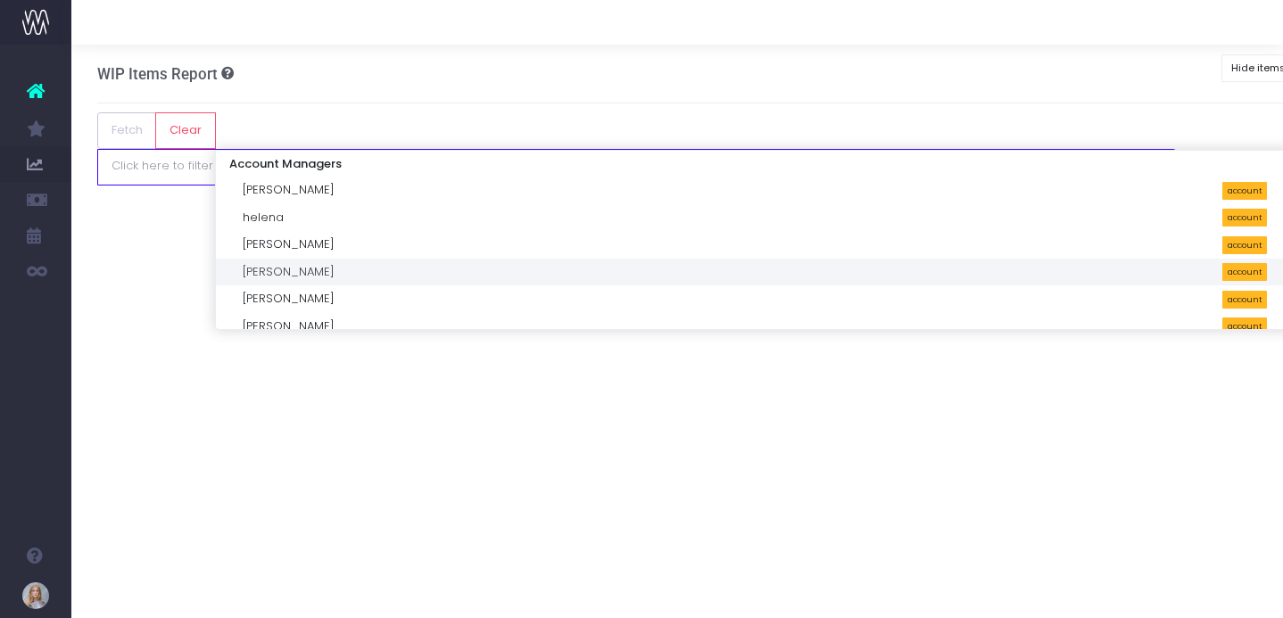
click at [185, 260] on div "WIP Items Report Keep an eye on the status of your work in progress jobs Clear …" at bounding box center [695, 292] width 1249 height 494
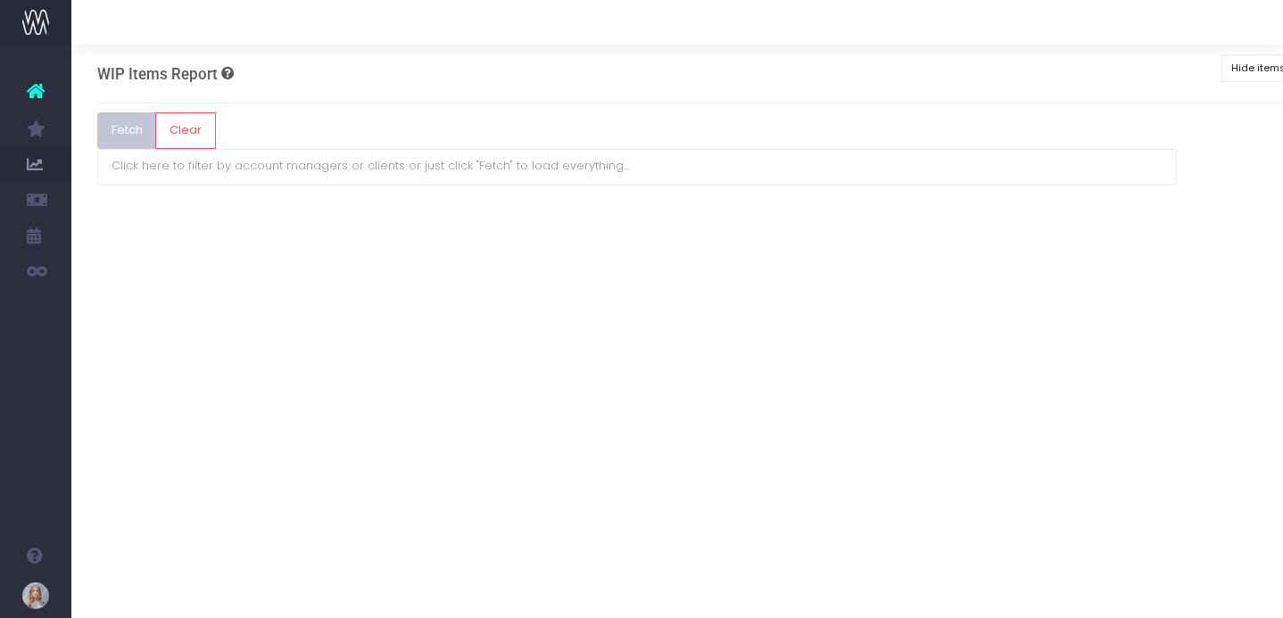
click at [138, 141] on button "Fetch" at bounding box center [127, 130] width 60 height 36
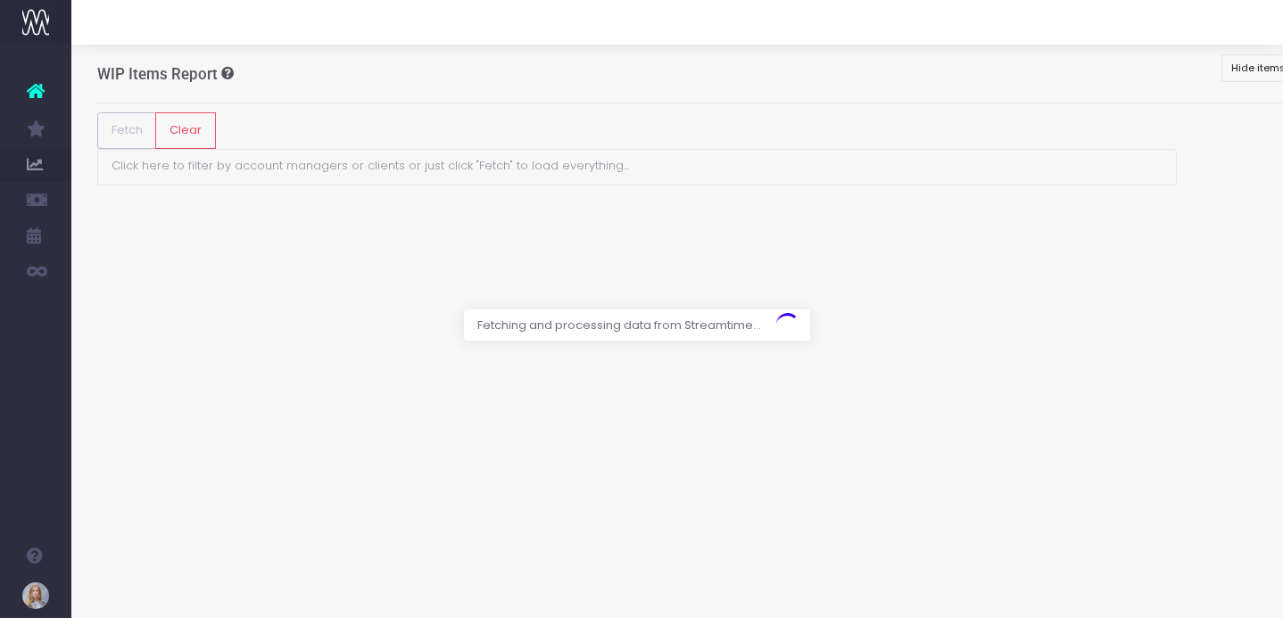
click at [259, 134] on div at bounding box center [641, 309] width 1283 height 618
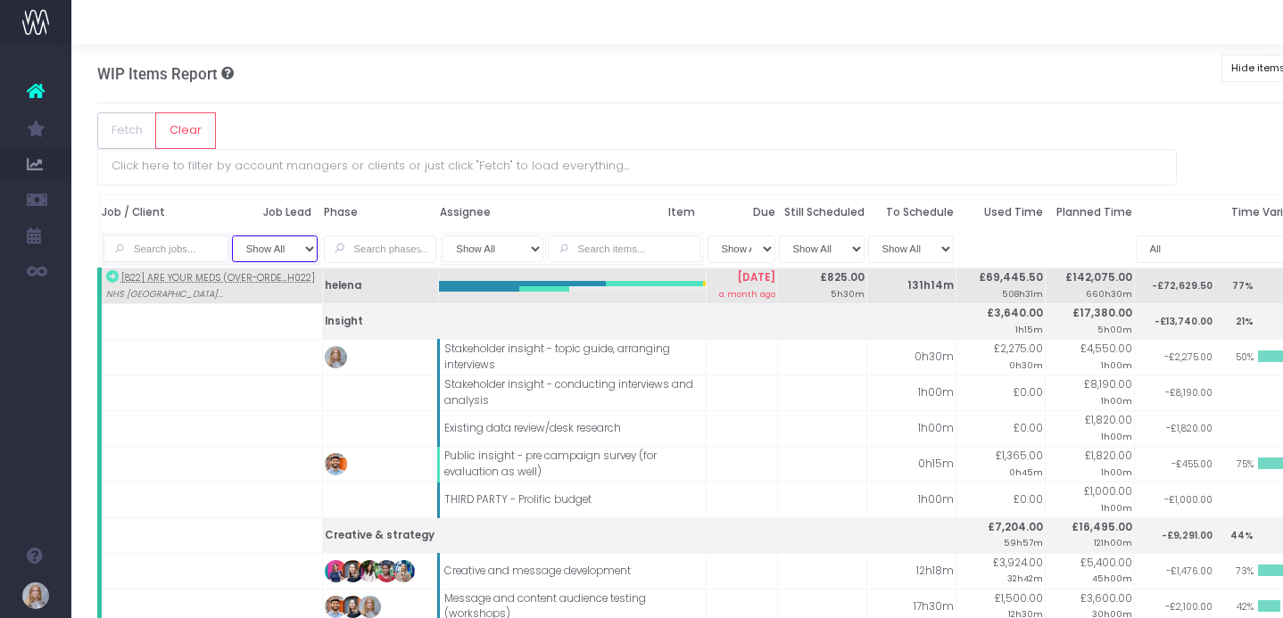
click at [300, 236] on select "Show All No Job Lead [PERSON_NAME] [PERSON_NAME] [PERSON_NAME] [PERSON_NAME] [P…" at bounding box center [275, 250] width 86 height 28
select select "[PERSON_NAME]"
click at [235, 236] on select "Show All No Job Lead [PERSON_NAME] [PERSON_NAME] [PERSON_NAME] [PERSON_NAME] [P…" at bounding box center [275, 250] width 86 height 28
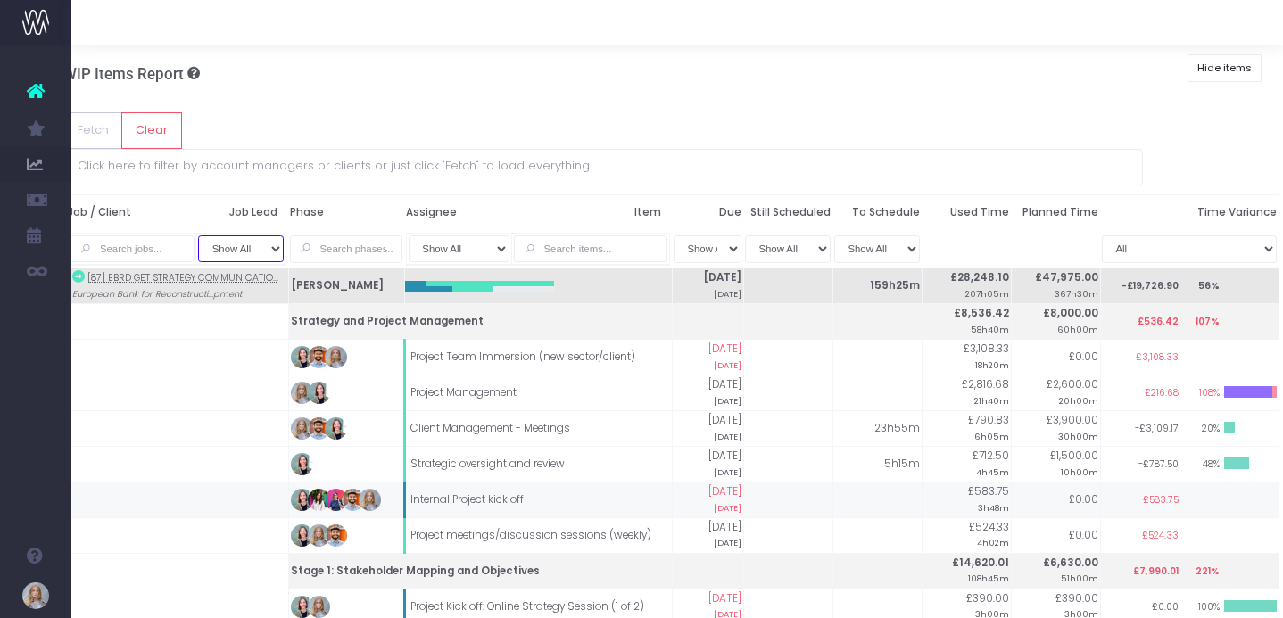
scroll to position [0, 37]
